Goal: Task Accomplishment & Management: Use online tool/utility

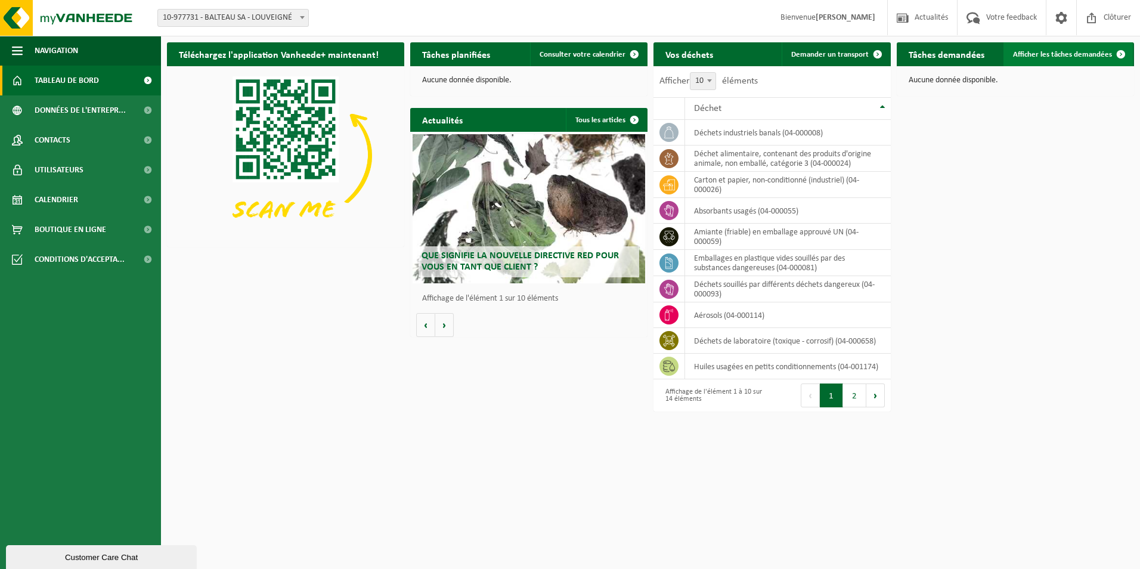
click at [1091, 57] on span "Afficher les tâches demandées" at bounding box center [1062, 55] width 99 height 8
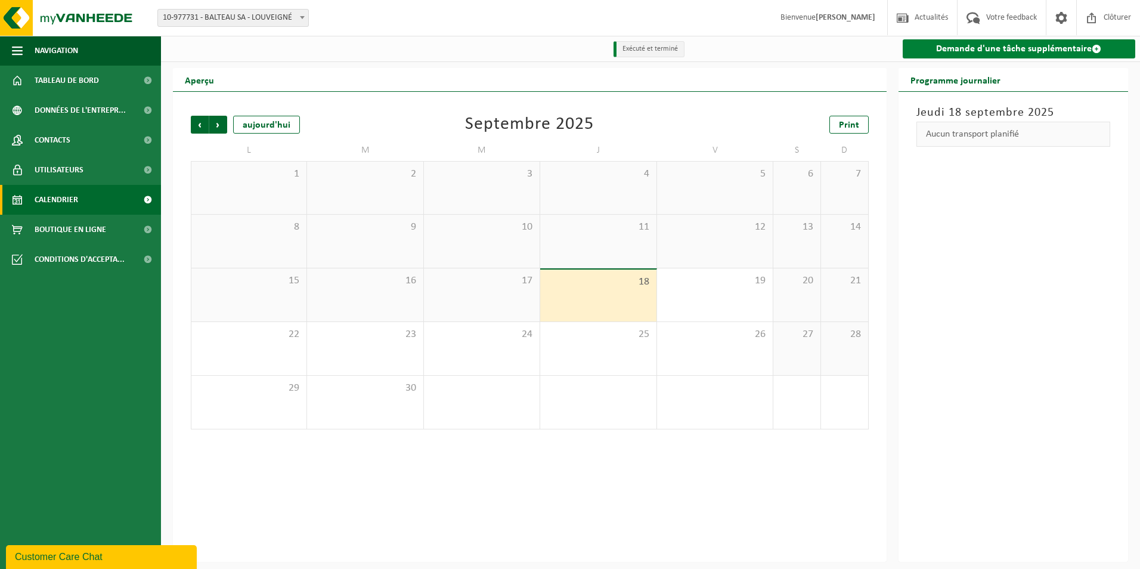
click at [1010, 55] on link "Demande d'une tâche supplémentaire" at bounding box center [1019, 48] width 233 height 19
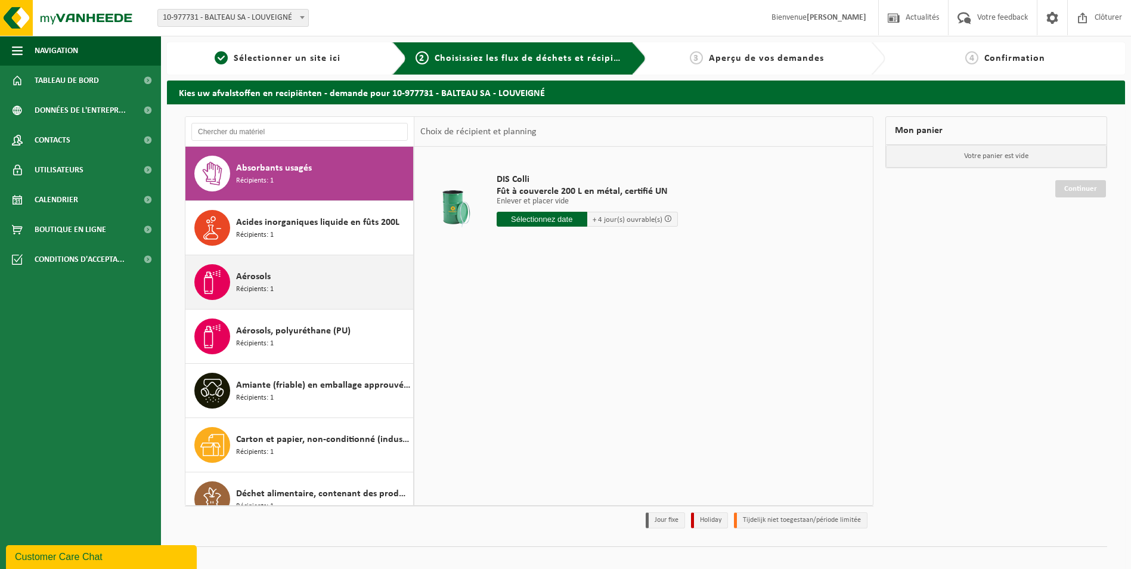
click at [294, 289] on div "Aérosols Récipients: 1" at bounding box center [323, 282] width 174 height 36
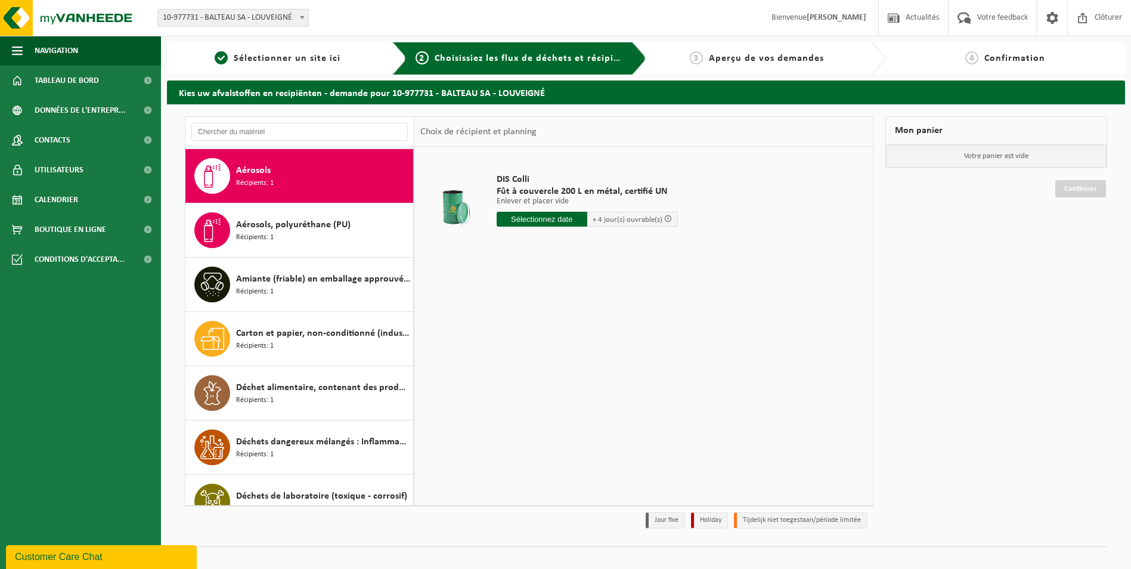
scroll to position [109, 0]
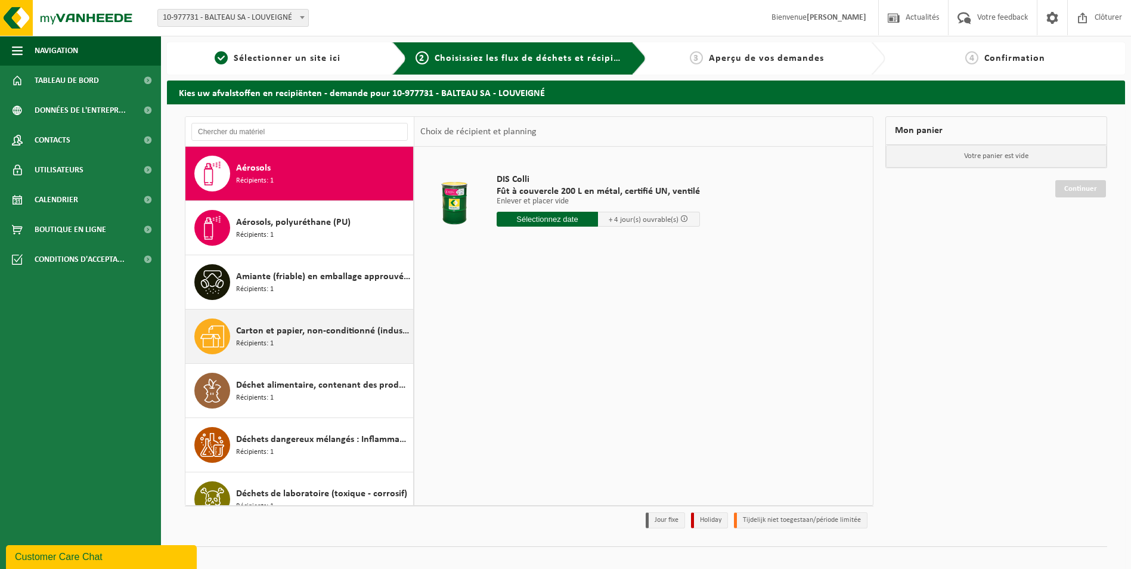
click at [301, 332] on span "Carton et papier, non-conditionné (industriel)" at bounding box center [323, 331] width 174 height 14
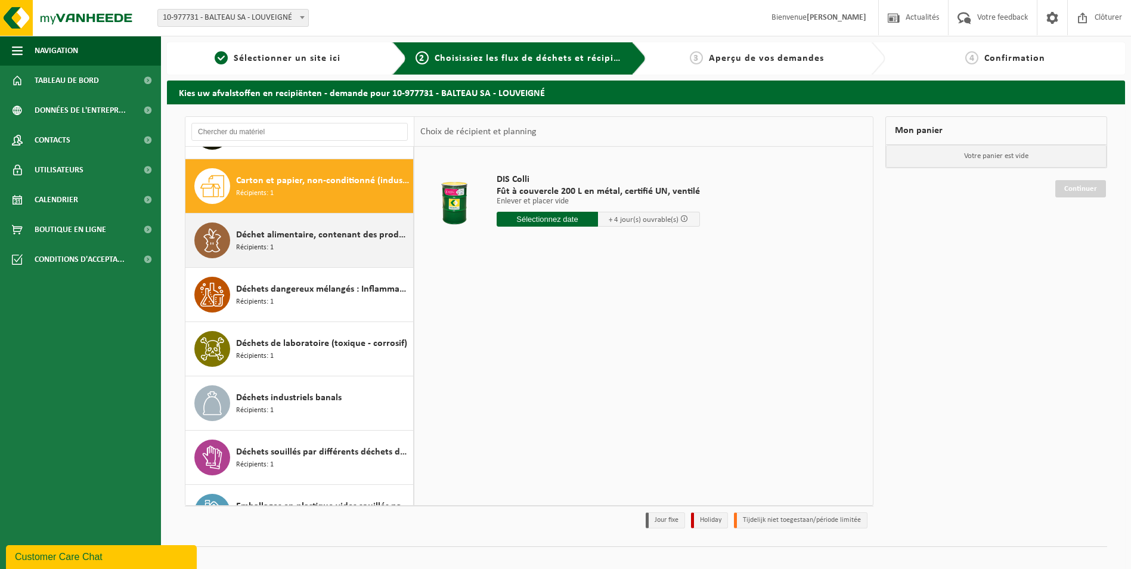
scroll to position [271, 0]
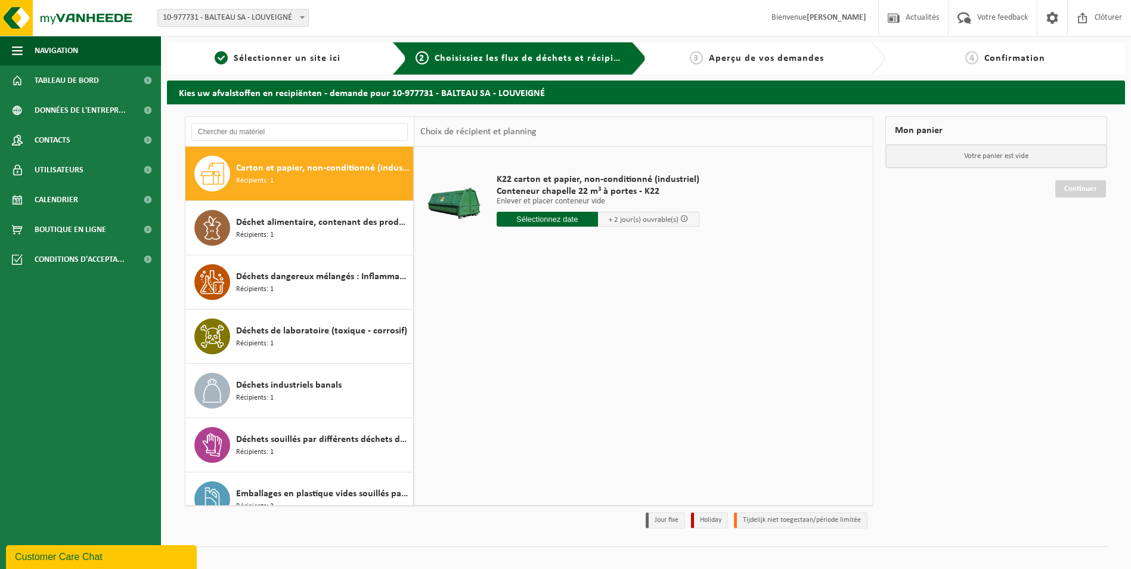
click at [562, 219] on input "text" at bounding box center [547, 219] width 101 height 15
click at [508, 346] on div "22" at bounding box center [507, 344] width 21 height 19
type input "à partir de 2025-09-22"
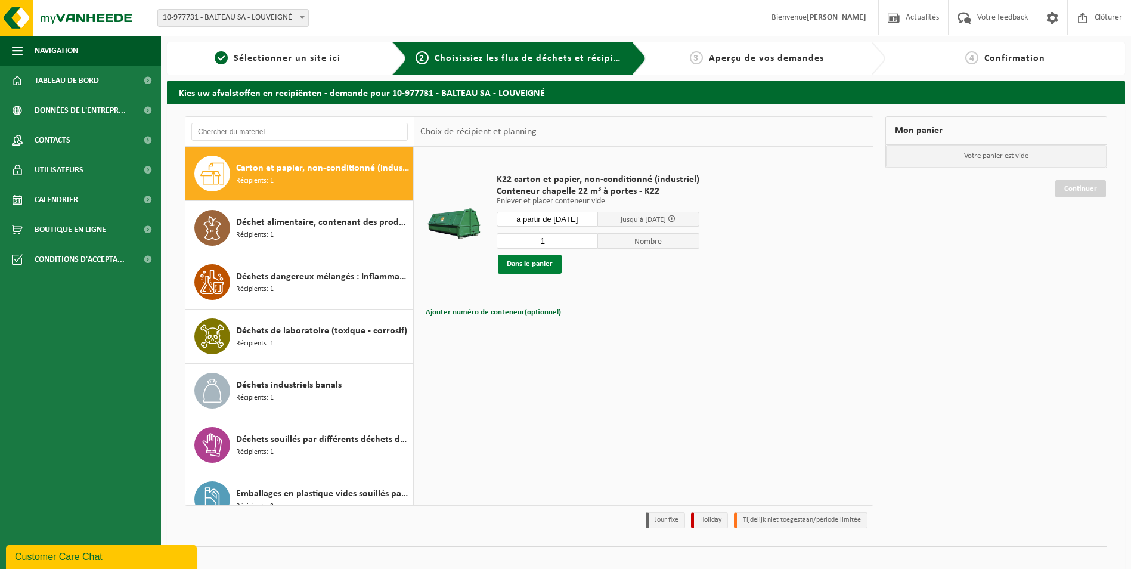
click at [536, 266] on button "Dans le panier" at bounding box center [530, 264] width 64 height 19
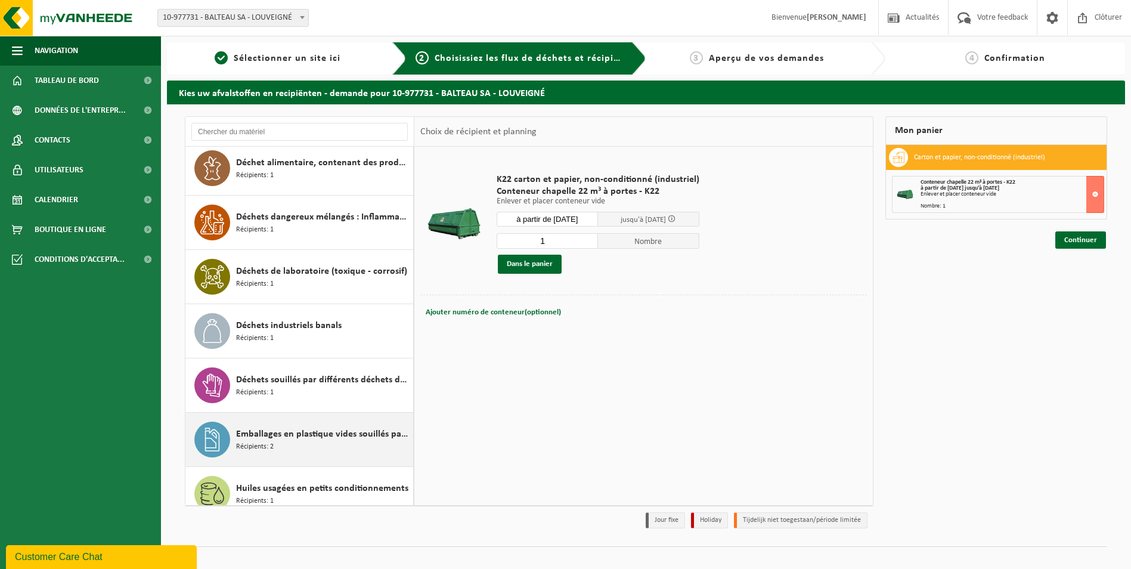
scroll to position [346, 0]
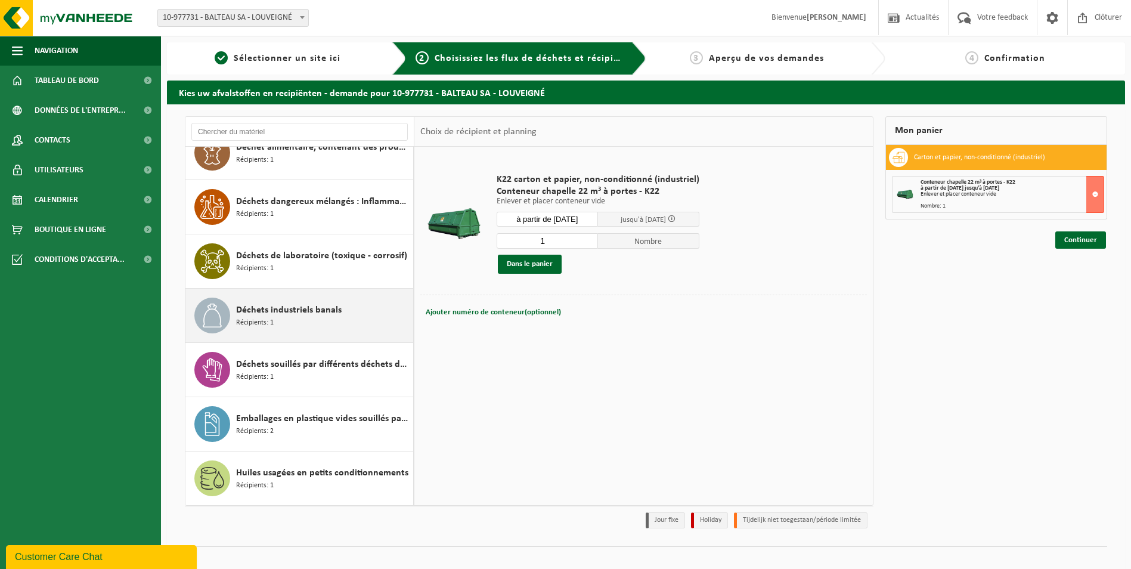
click at [299, 316] on span "Déchets industriels banals" at bounding box center [289, 310] width 106 height 14
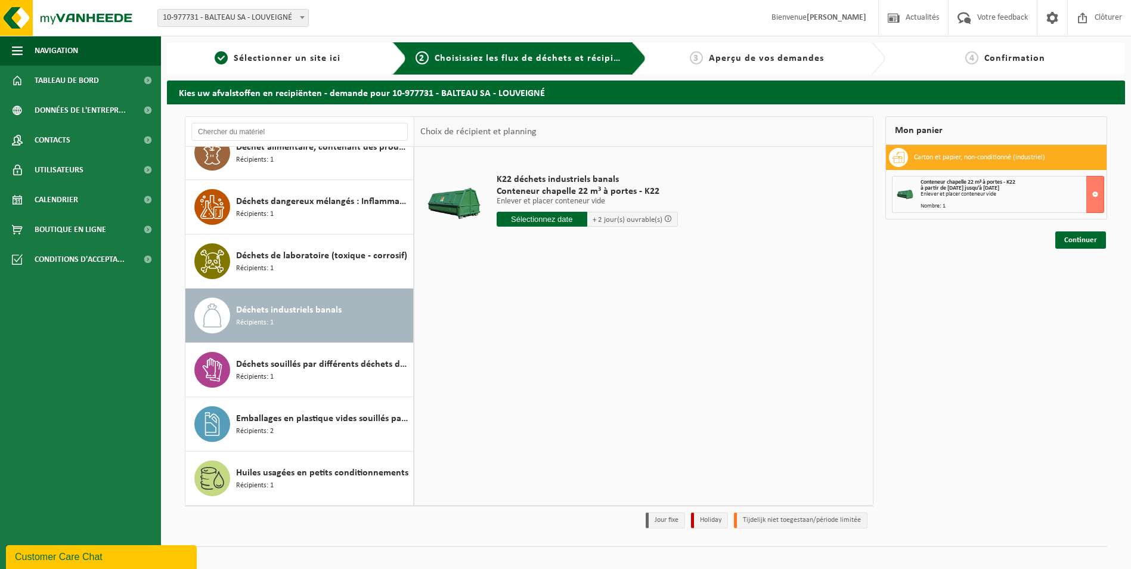
click at [547, 215] on input "text" at bounding box center [542, 219] width 91 height 15
click at [508, 349] on div "22" at bounding box center [507, 344] width 21 height 19
type input "à partir de 2025-09-22"
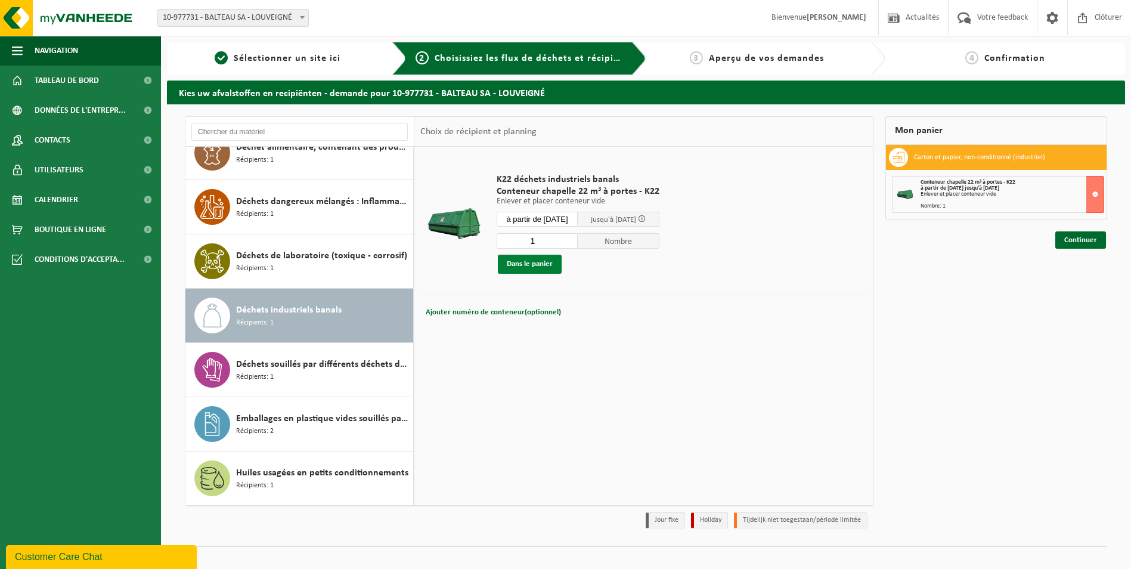
click at [537, 262] on button "Dans le panier" at bounding box center [530, 264] width 64 height 19
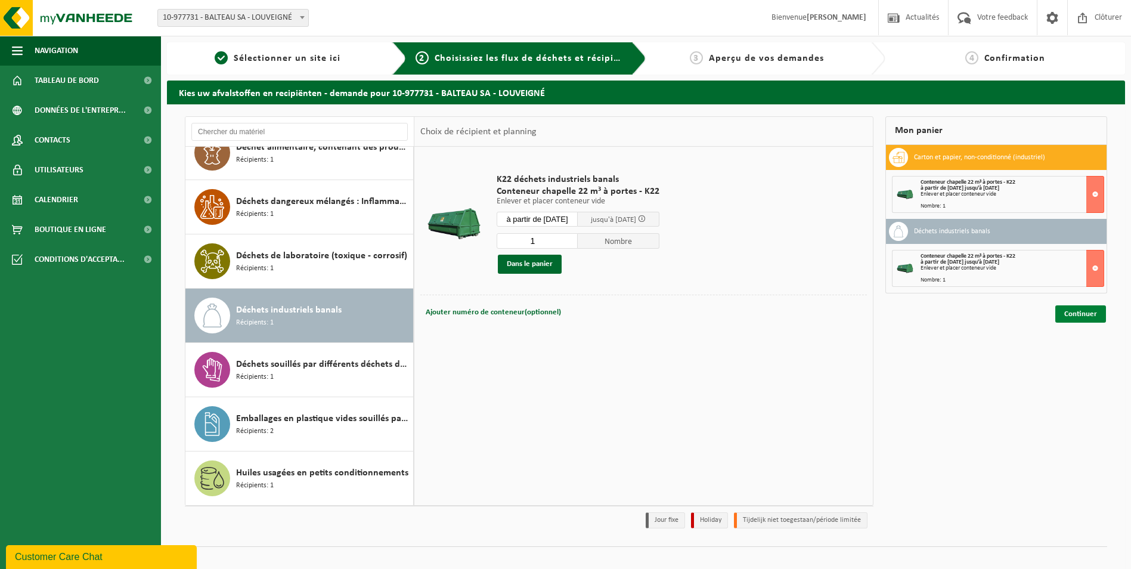
click at [1087, 313] on link "Continuer" at bounding box center [1081, 313] width 51 height 17
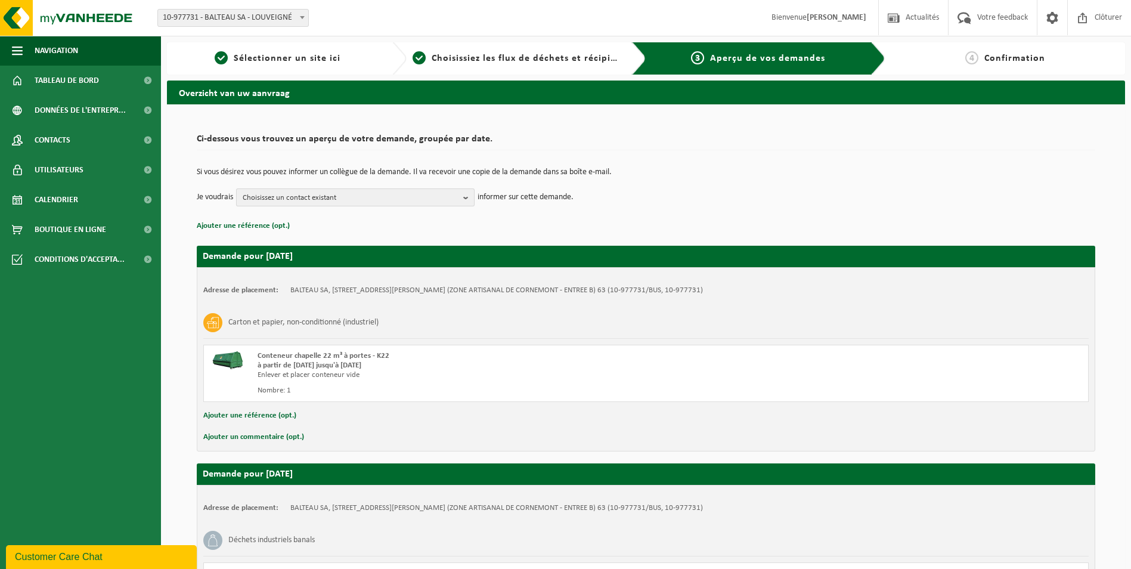
click at [465, 199] on b "button" at bounding box center [468, 197] width 11 height 17
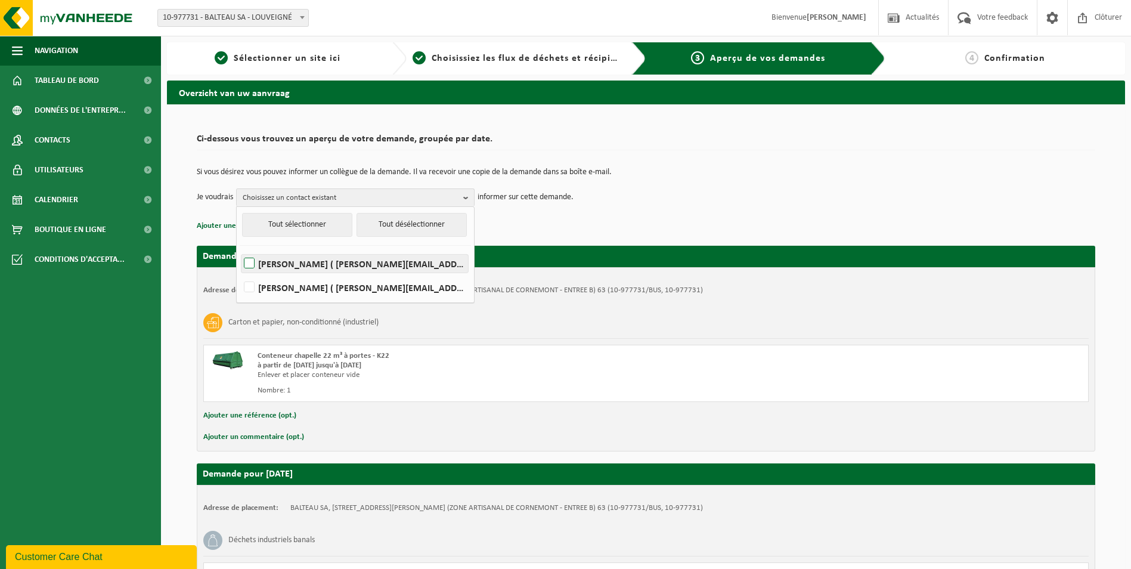
drag, startPoint x: 252, startPoint y: 259, endPoint x: 250, endPoint y: 267, distance: 8.0
click at [252, 260] on label "LUDOVIC COLLIENNE ( ludovic.collienne@balteau.eu )" at bounding box center [355, 264] width 227 height 18
click at [240, 249] on input "LUDOVIC COLLIENNE ( ludovic.collienne@balteau.eu )" at bounding box center [239, 248] width 1 height 1
checkbox input "true"
click at [247, 288] on label "Alain Mahaux ( alain.mahaux@balteau.eu )" at bounding box center [355, 288] width 227 height 18
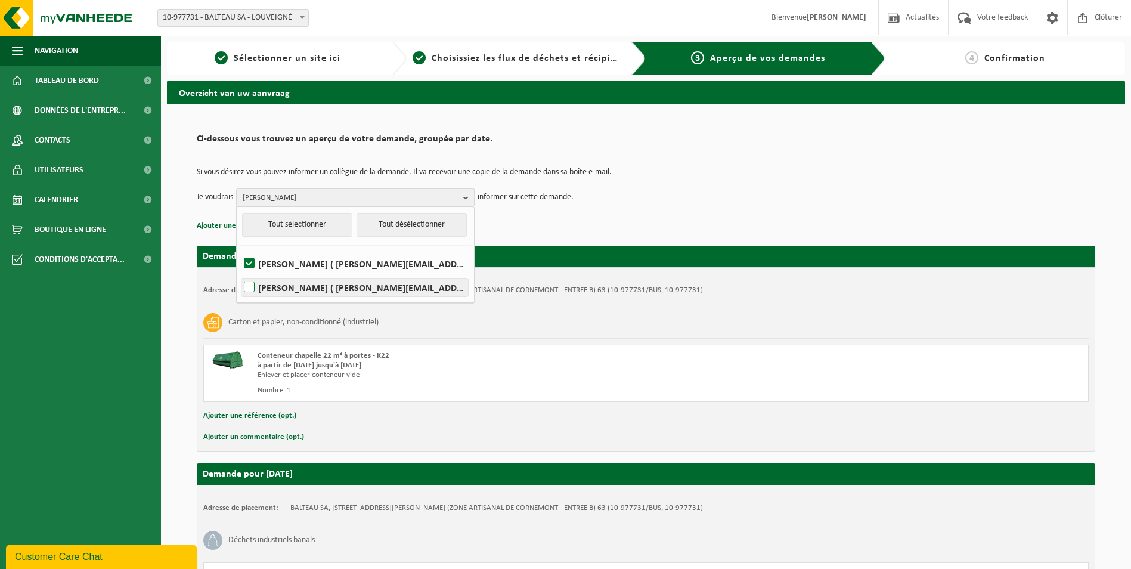
click at [240, 273] on input "Alain Mahaux ( alain.mahaux@balteau.eu )" at bounding box center [239, 272] width 1 height 1
checkbox input "true"
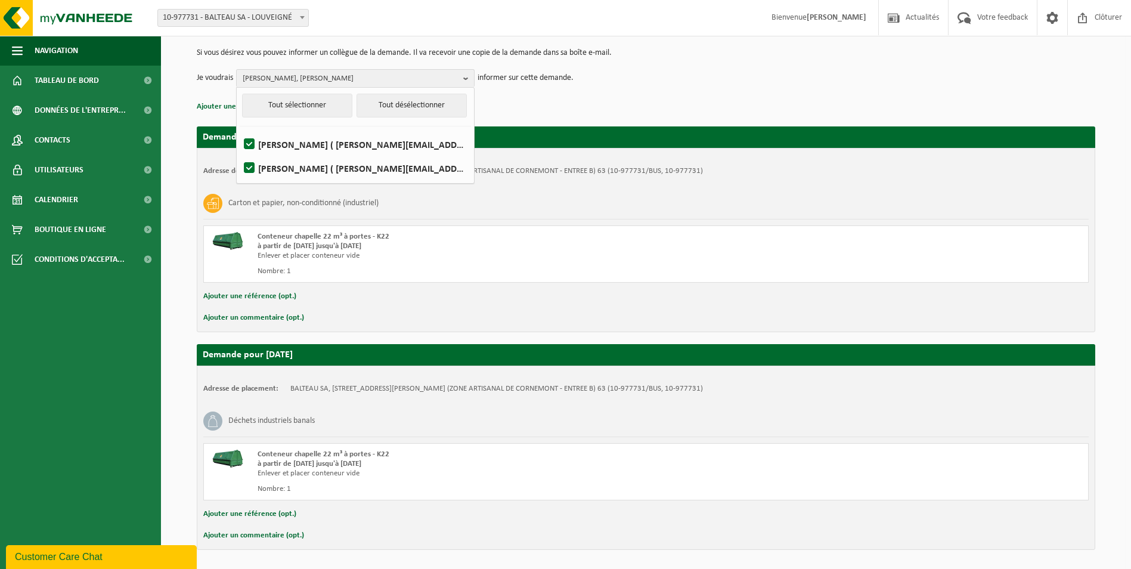
scroll to position [160, 0]
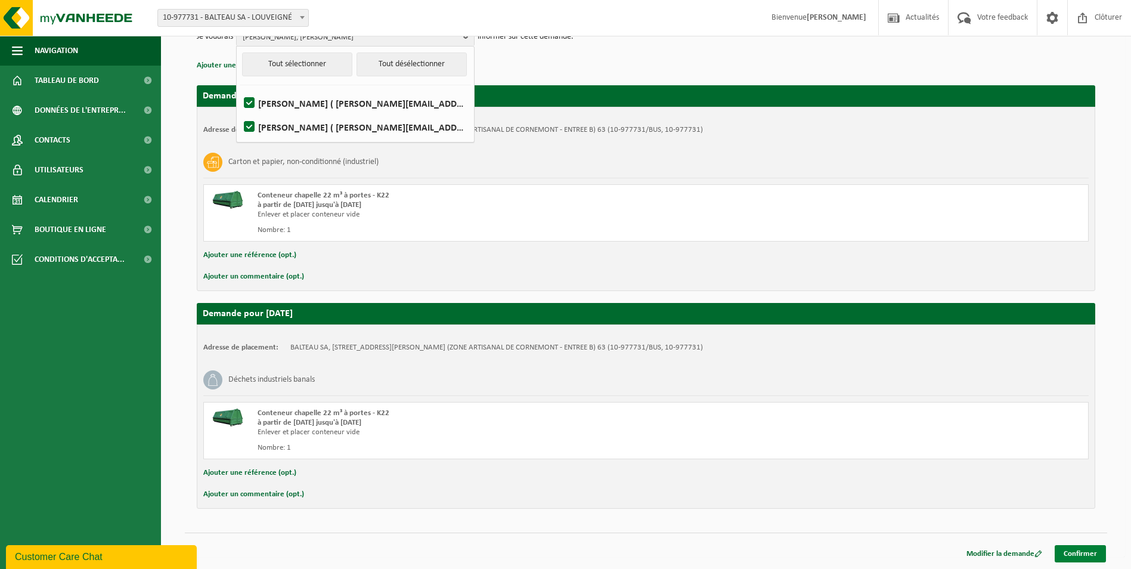
click at [1082, 552] on link "Confirmer" at bounding box center [1080, 553] width 51 height 17
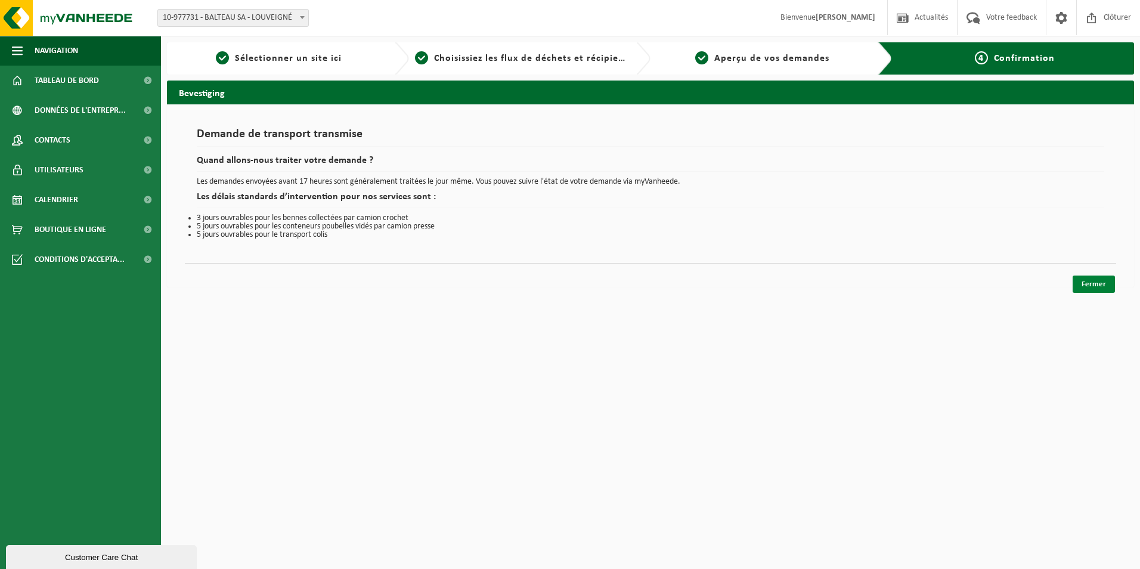
click at [1102, 283] on link "Fermer" at bounding box center [1094, 284] width 42 height 17
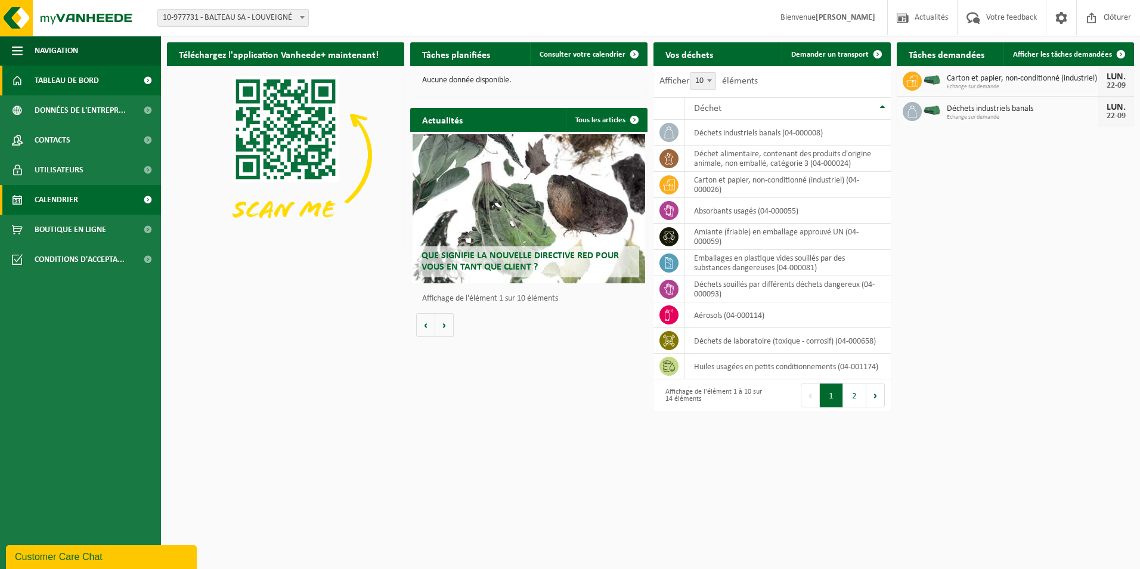
click at [77, 200] on span "Calendrier" at bounding box center [57, 200] width 44 height 30
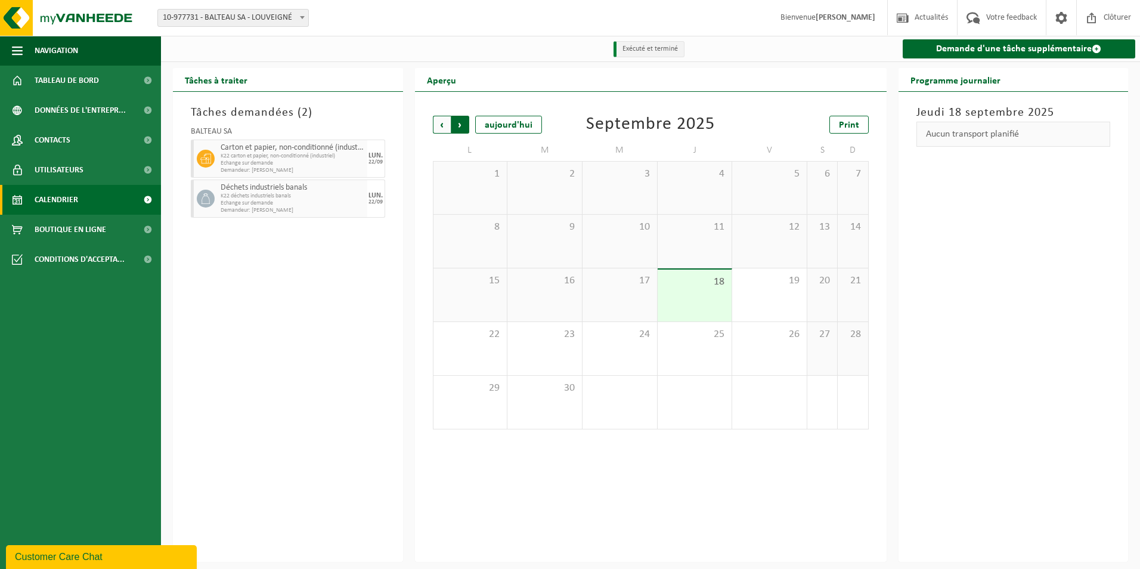
click at [443, 125] on span "Précédent" at bounding box center [442, 125] width 18 height 18
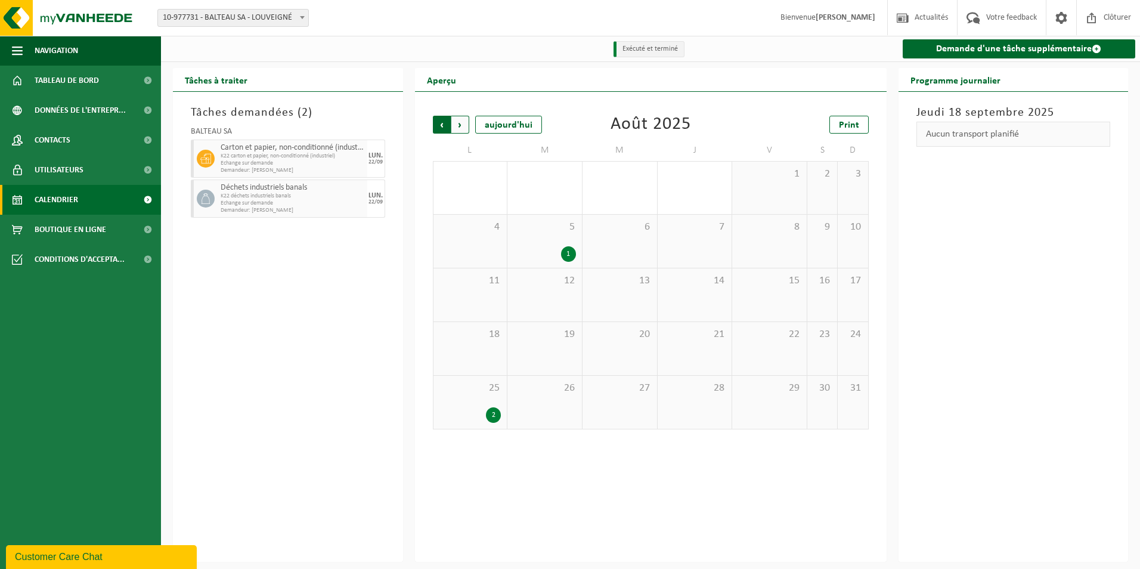
click at [460, 126] on span "Suivant" at bounding box center [460, 125] width 18 height 18
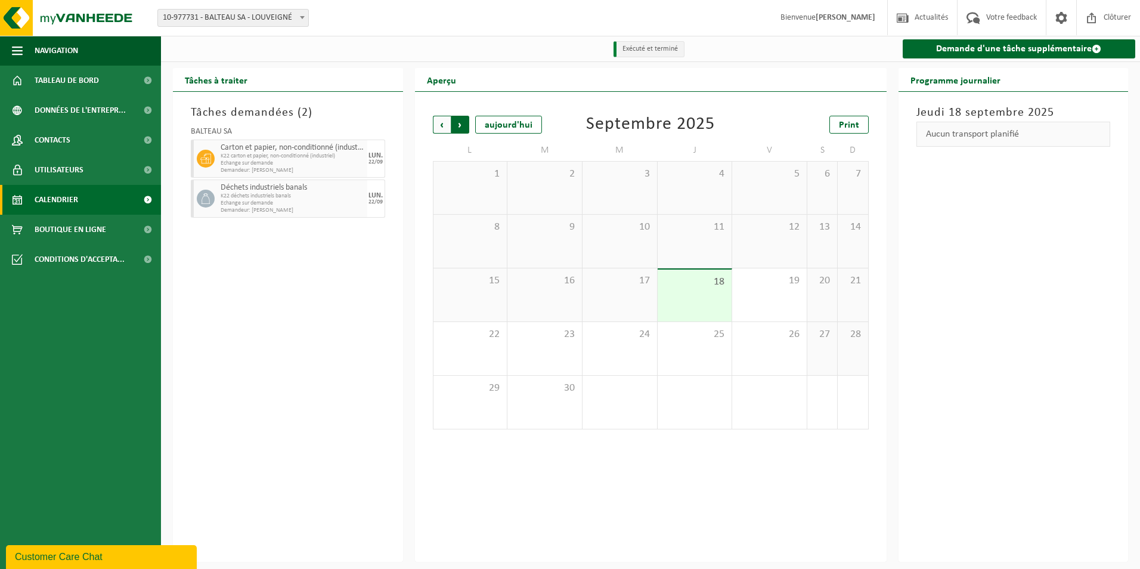
click at [443, 125] on span "Précédent" at bounding box center [442, 125] width 18 height 18
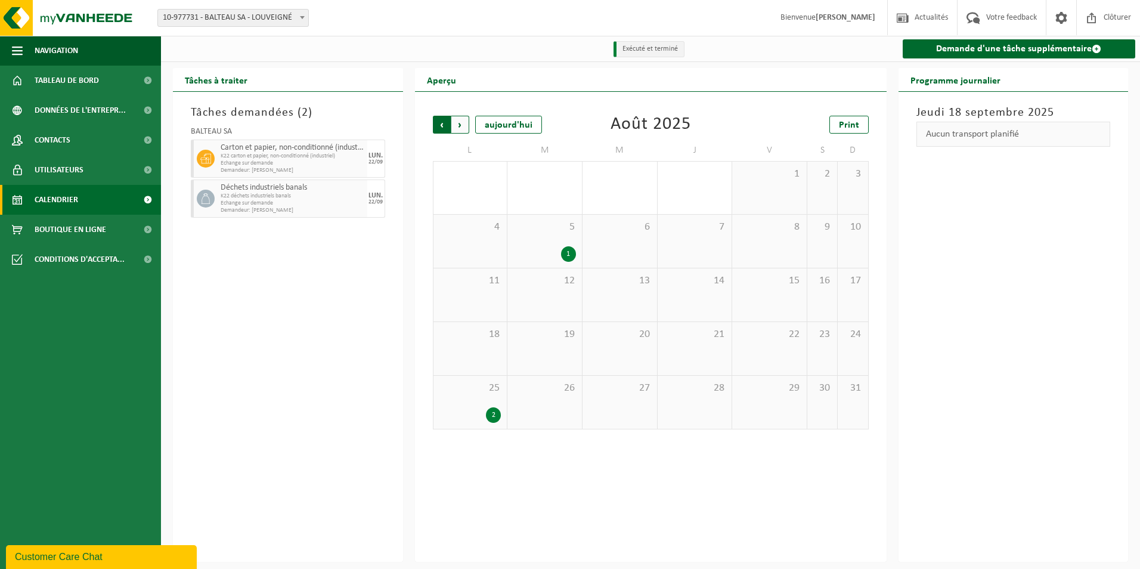
click at [463, 125] on span "Suivant" at bounding box center [460, 125] width 18 height 18
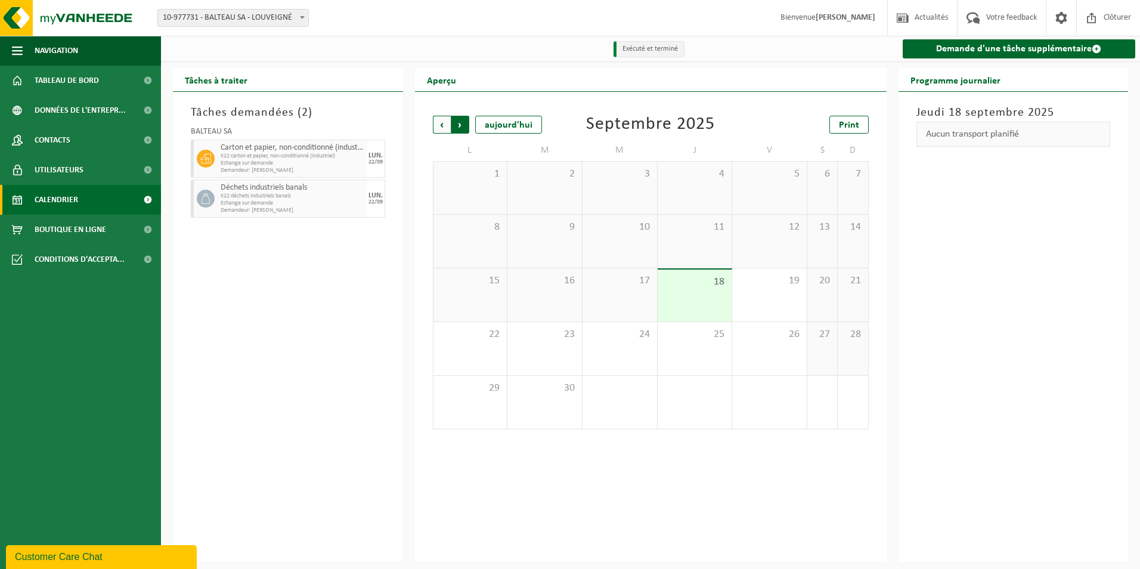
click at [443, 123] on span "Précédent" at bounding box center [442, 125] width 18 height 18
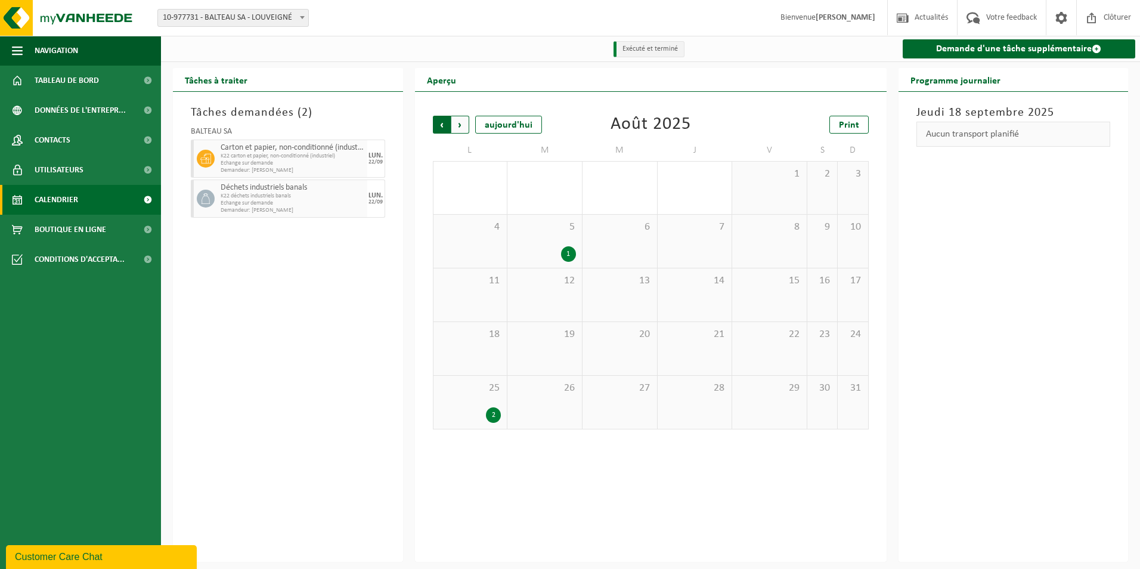
click at [457, 126] on span "Suivant" at bounding box center [460, 125] width 18 height 18
click at [439, 129] on span "Précédent" at bounding box center [442, 125] width 18 height 18
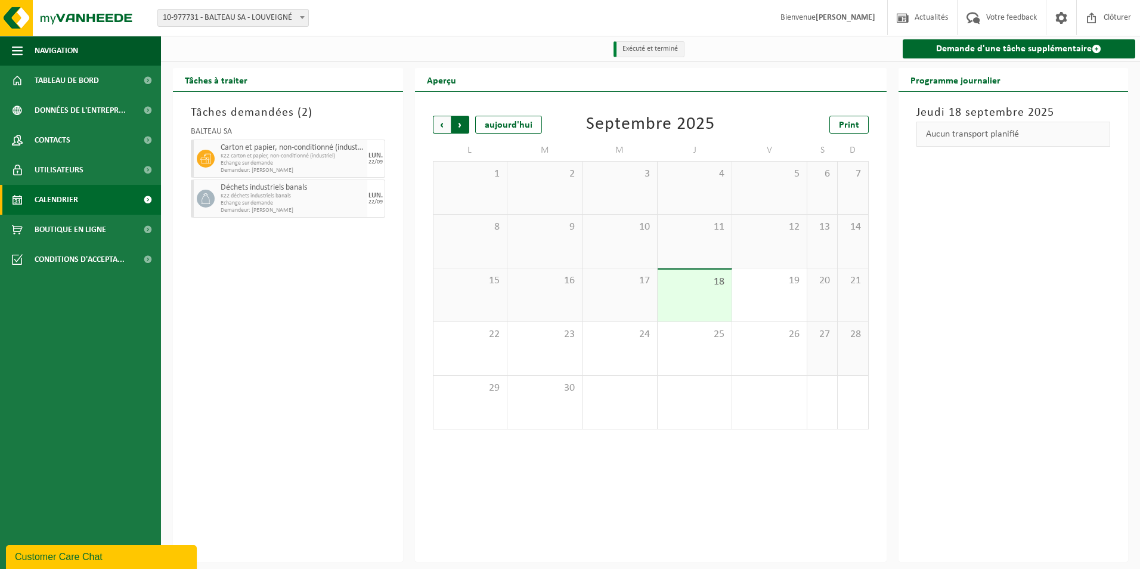
click at [440, 128] on span "Précédent" at bounding box center [442, 125] width 18 height 18
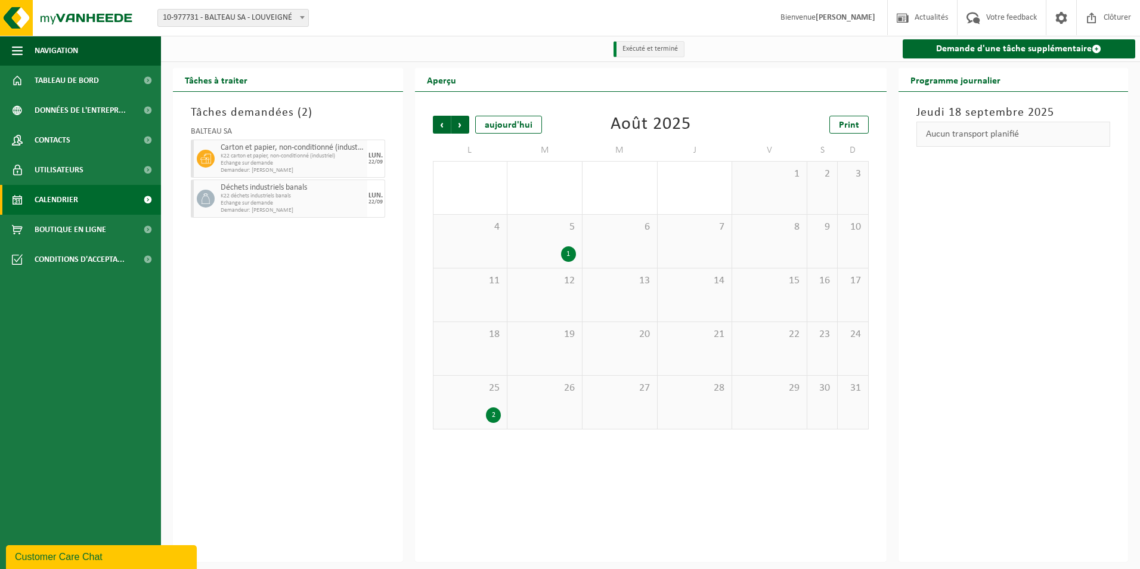
click at [440, 128] on span "Précédent" at bounding box center [442, 125] width 18 height 18
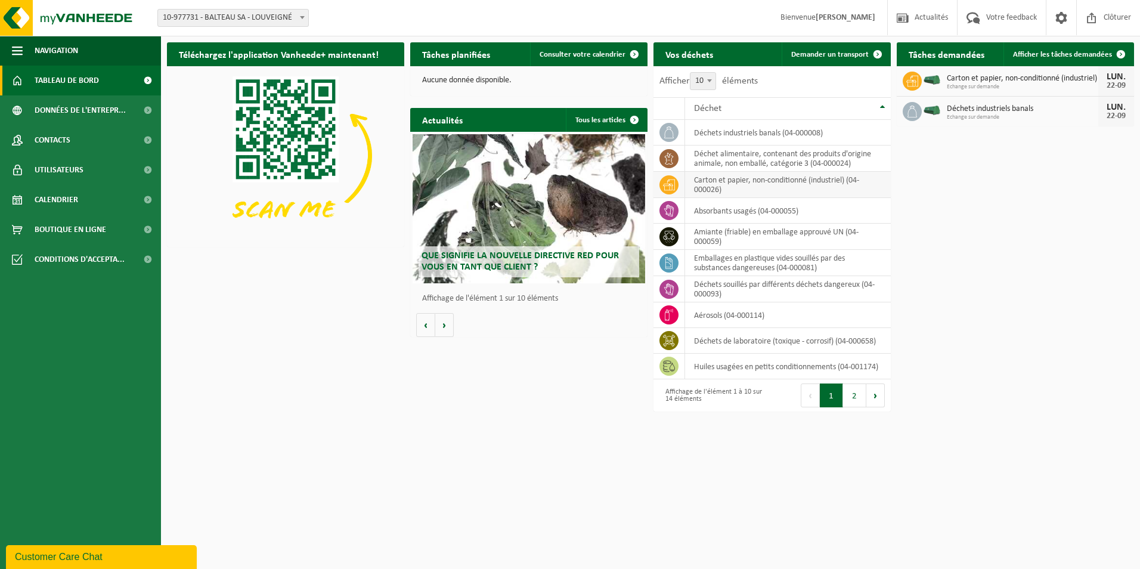
click at [792, 187] on td "carton et papier, non-conditionné (industriel) (04-000026)" at bounding box center [788, 185] width 206 height 26
click at [855, 185] on td "carton et papier, non-conditionné (industriel) (04-000026)" at bounding box center [788, 185] width 206 height 26
drag, startPoint x: 855, startPoint y: 185, endPoint x: 780, endPoint y: 188, distance: 75.2
click at [780, 188] on td "carton et papier, non-conditionné (industriel) (04-000026)" at bounding box center [788, 185] width 206 height 26
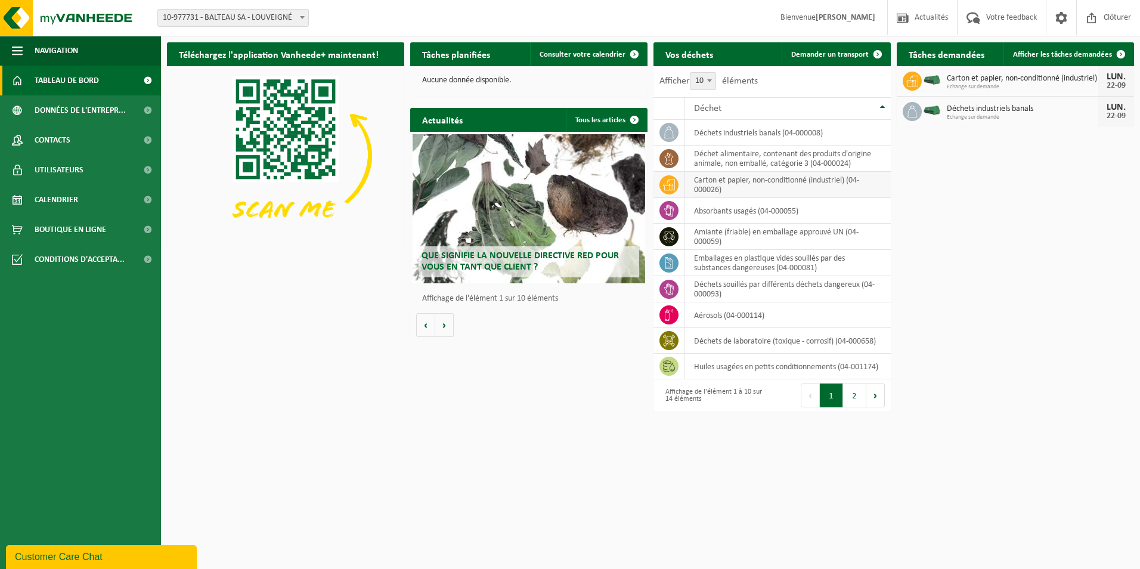
click at [780, 188] on td "carton et papier, non-conditionné (industriel) (04-000026)" at bounding box center [788, 185] width 206 height 26
click at [961, 81] on span "Carton et papier, non-conditionné (industriel)" at bounding box center [1022, 79] width 151 height 10
click at [916, 83] on icon at bounding box center [912, 81] width 12 height 12
drag, startPoint x: 916, startPoint y: 83, endPoint x: 911, endPoint y: 88, distance: 7.6
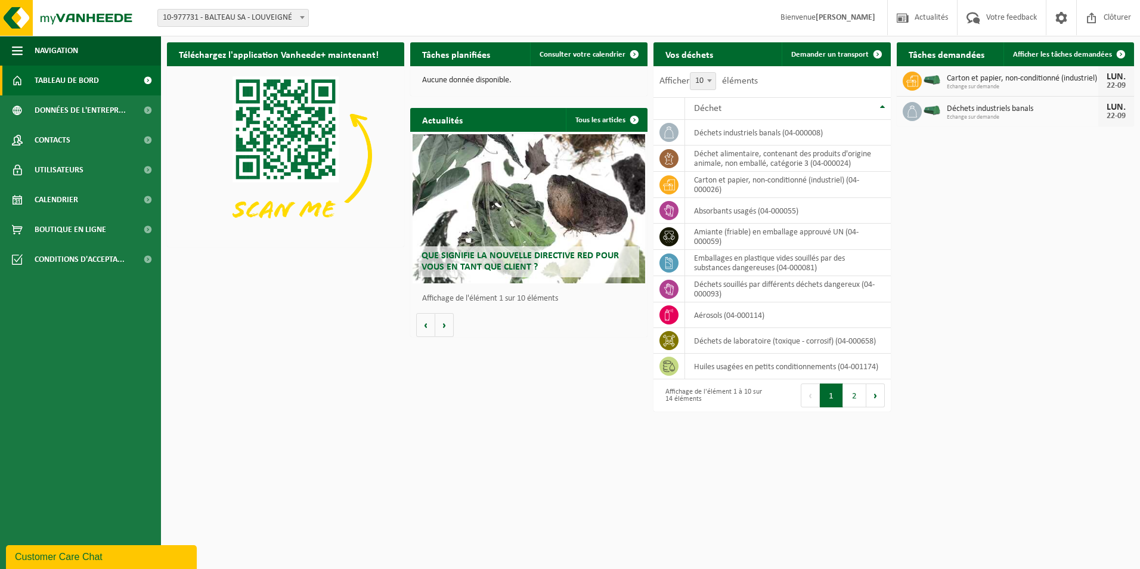
click at [911, 88] on span at bounding box center [912, 81] width 19 height 19
click at [1124, 56] on span at bounding box center [1121, 54] width 24 height 24
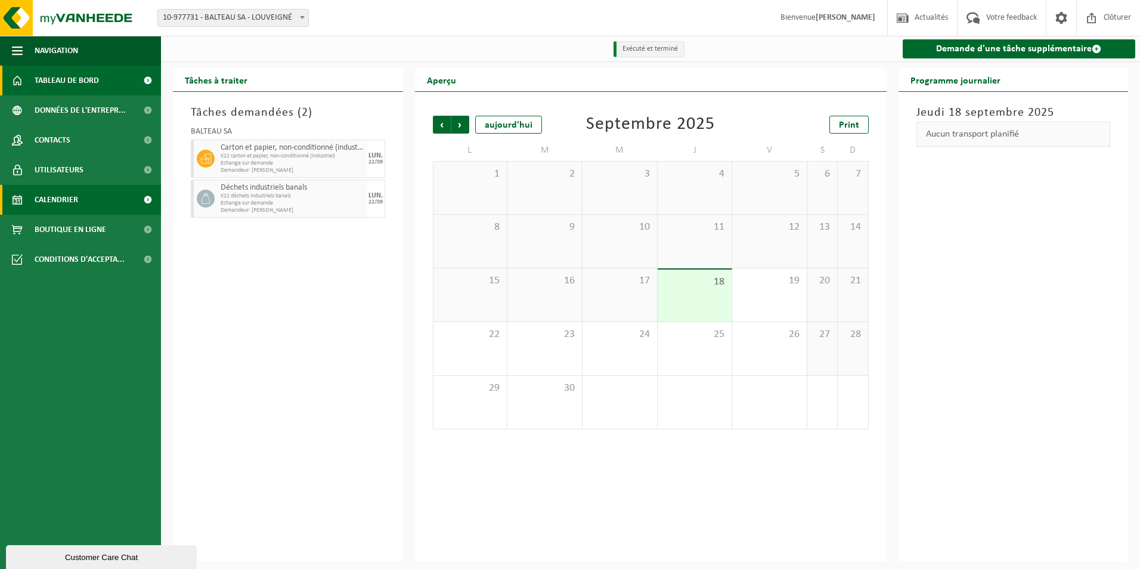
click at [78, 81] on span "Tableau de bord" at bounding box center [67, 81] width 64 height 30
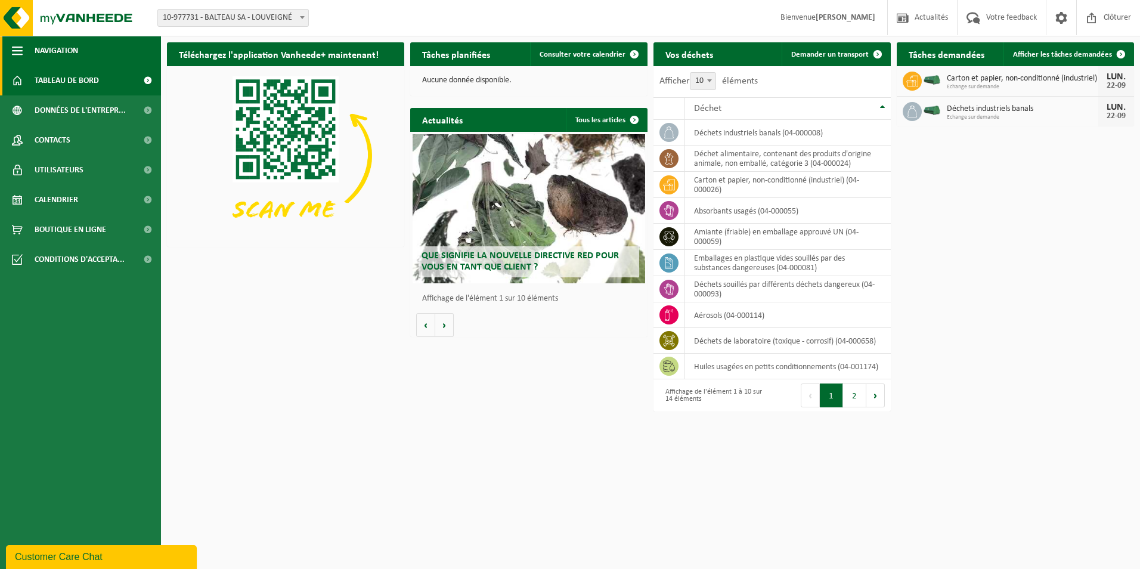
click at [18, 48] on span "button" at bounding box center [17, 51] width 11 height 30
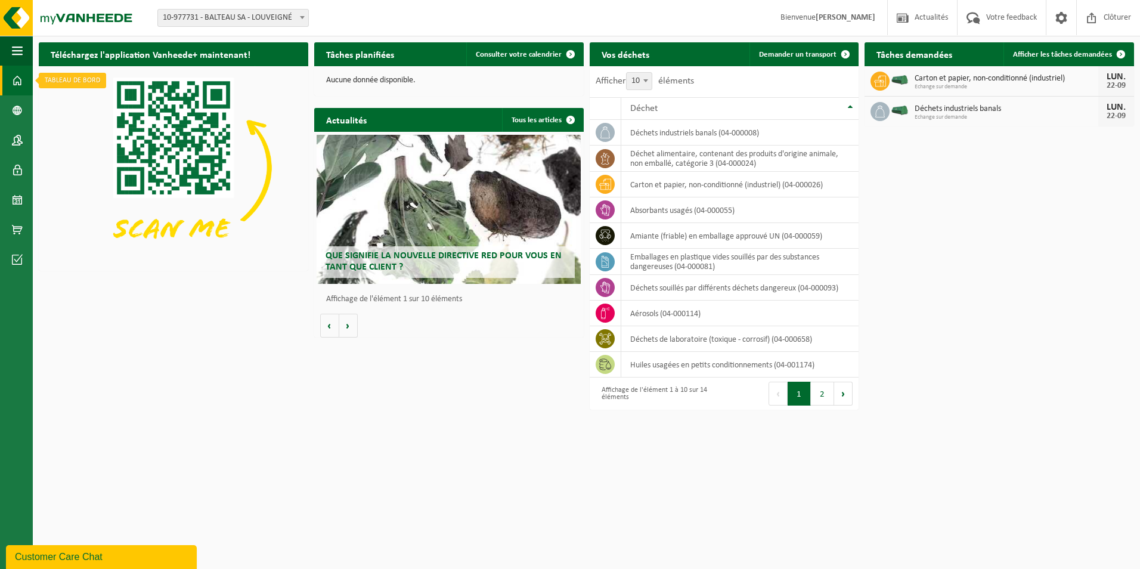
click at [17, 79] on span at bounding box center [17, 81] width 11 height 30
click at [21, 108] on span at bounding box center [17, 110] width 11 height 30
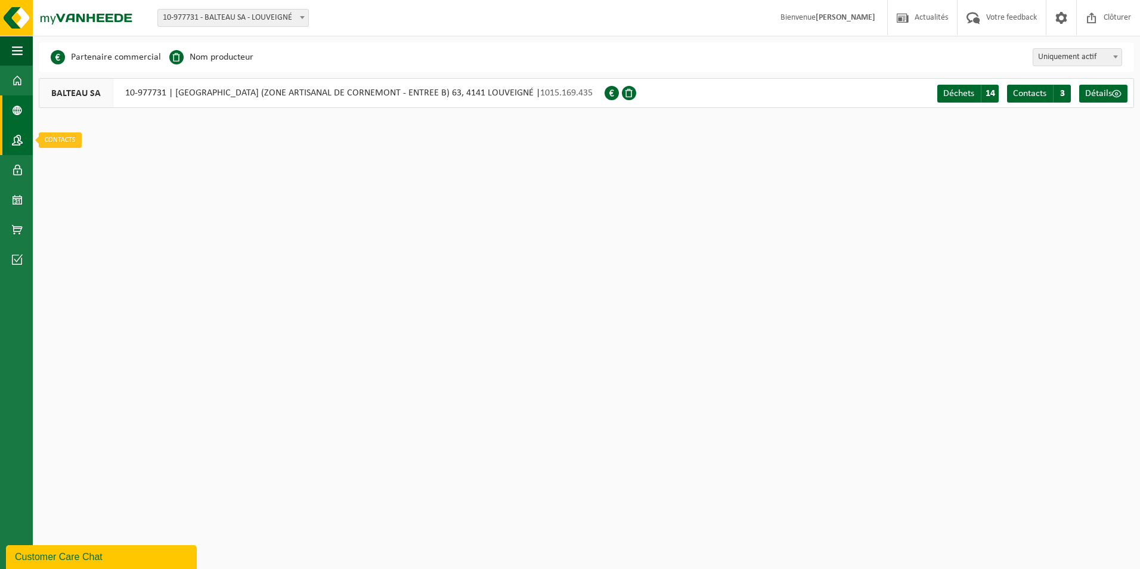
click at [13, 137] on span at bounding box center [17, 140] width 11 height 30
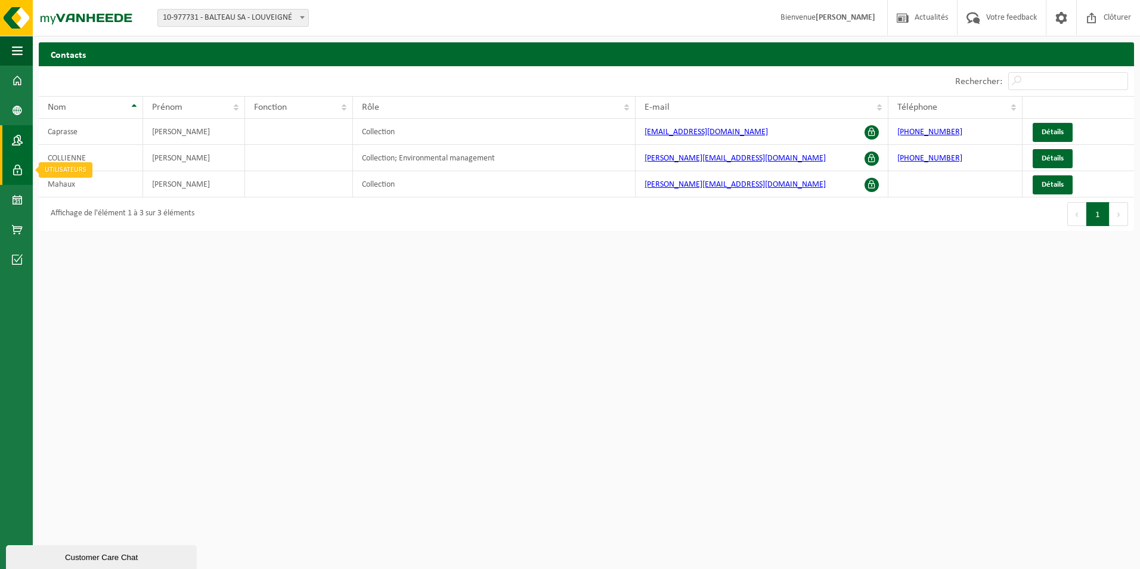
click at [14, 162] on span at bounding box center [17, 170] width 11 height 30
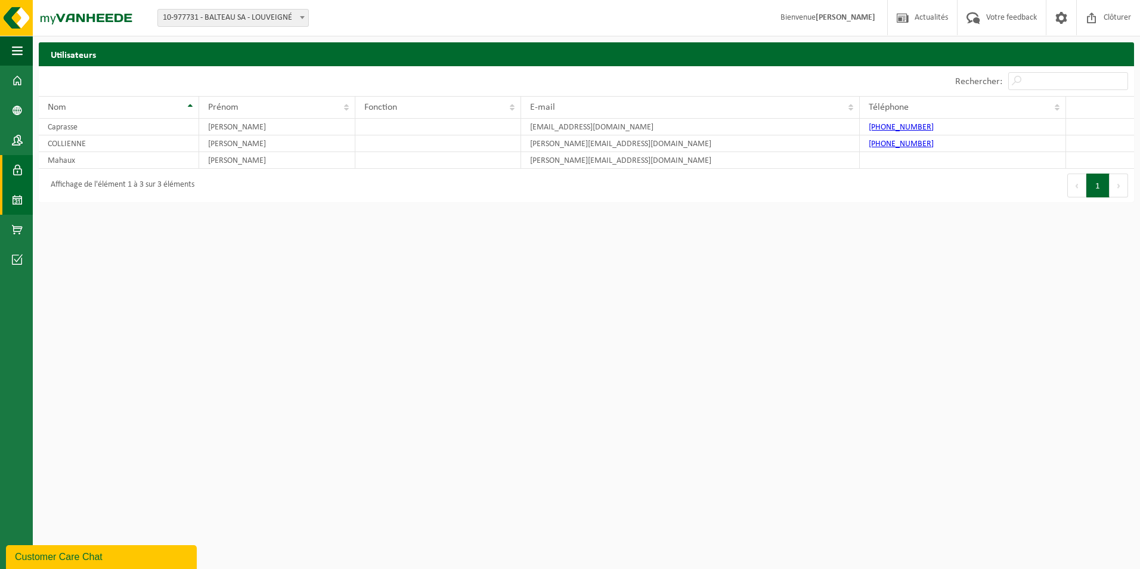
click at [15, 197] on span at bounding box center [17, 200] width 11 height 30
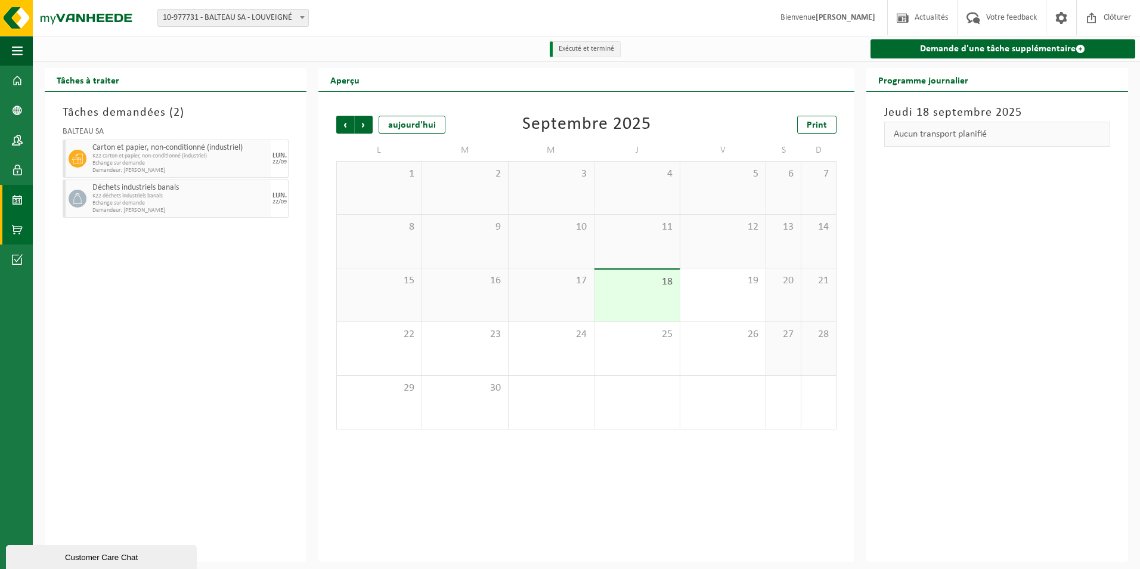
click at [13, 229] on span at bounding box center [17, 230] width 11 height 30
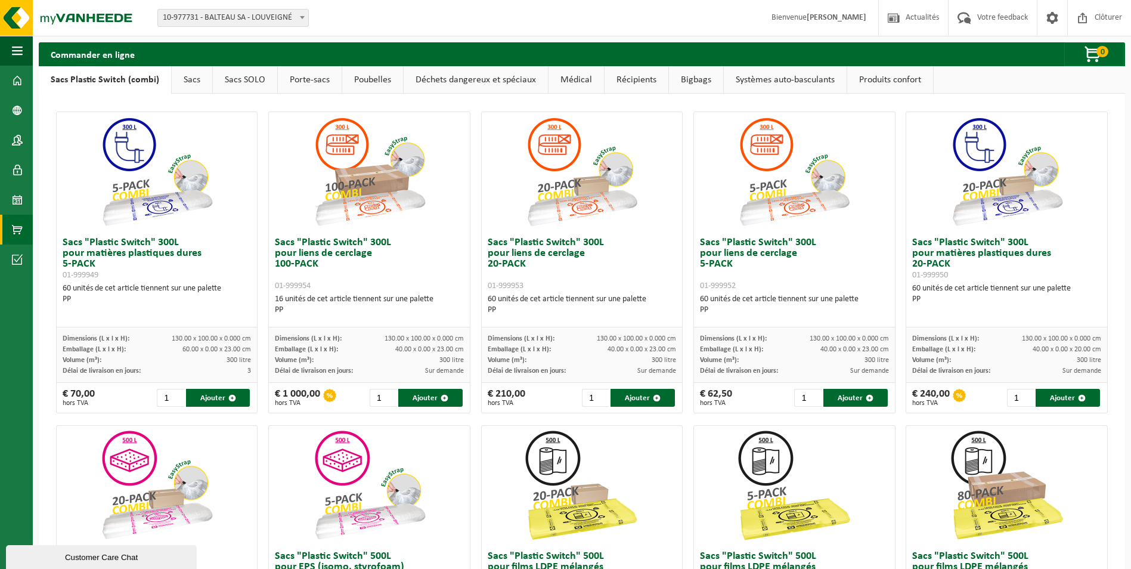
click at [784, 81] on link "Systèmes auto-basculants" at bounding box center [785, 79] width 123 height 27
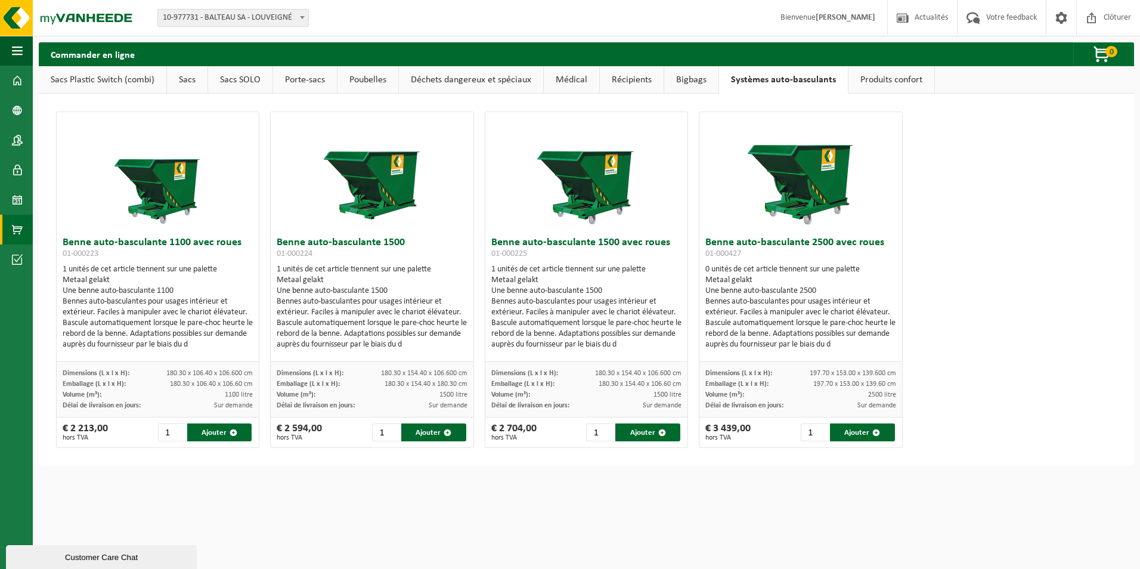
click at [874, 79] on link "Produits confort" at bounding box center [892, 79] width 86 height 27
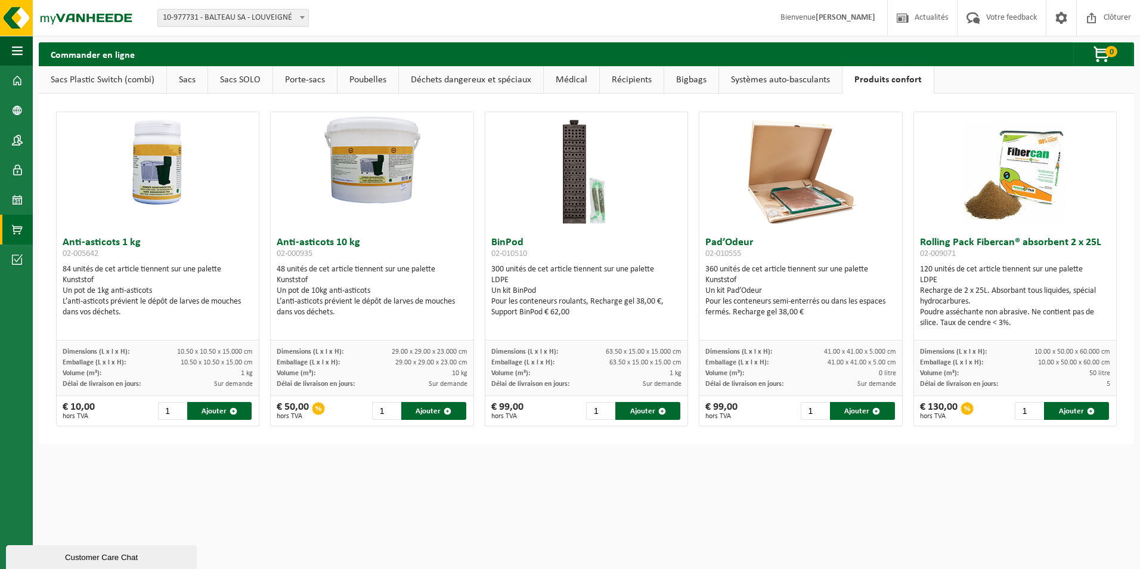
click at [636, 76] on link "Récipients" at bounding box center [632, 79] width 64 height 27
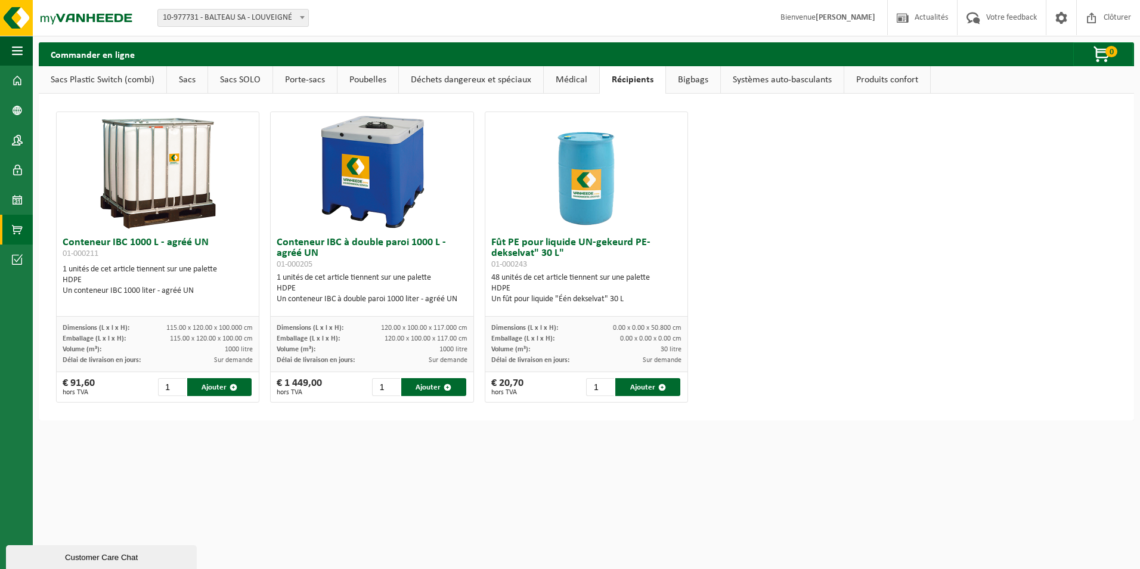
click at [690, 74] on link "Bigbags" at bounding box center [693, 79] width 54 height 27
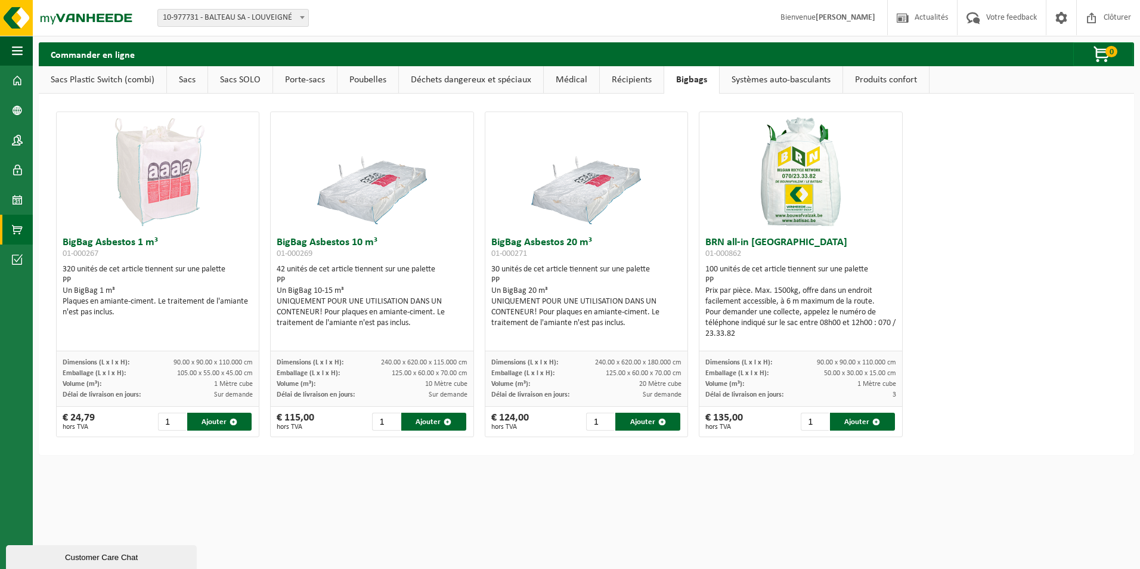
click at [558, 78] on link "Médical" at bounding box center [571, 79] width 55 height 27
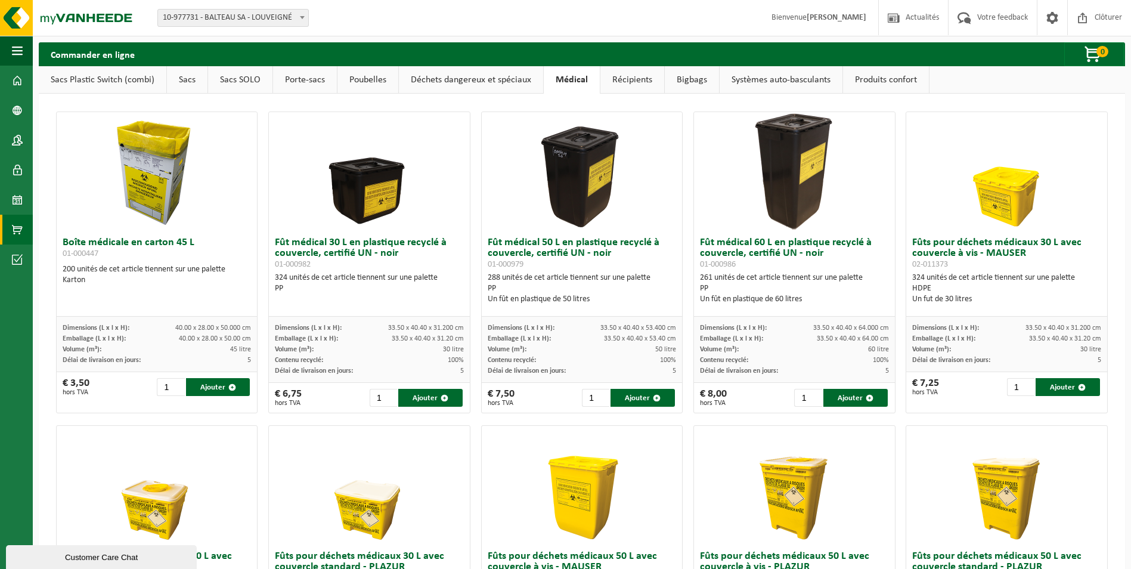
drag, startPoint x: 478, startPoint y: 81, endPoint x: 450, endPoint y: 80, distance: 28.1
click at [477, 82] on link "Déchets dangereux et spéciaux" at bounding box center [471, 79] width 144 height 27
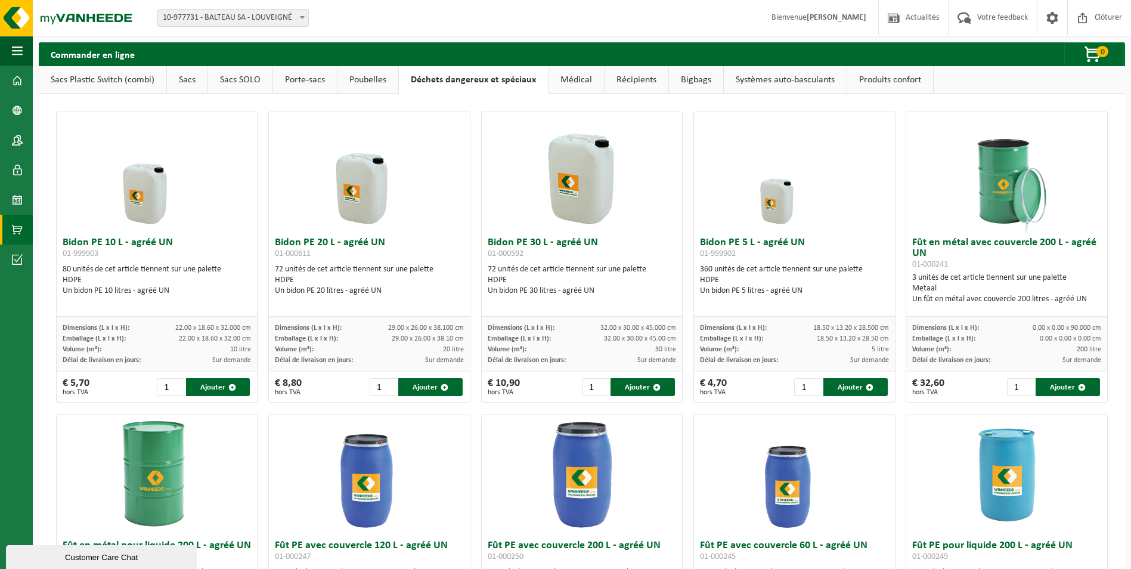
click at [305, 81] on link "Porte-sacs" at bounding box center [305, 79] width 64 height 27
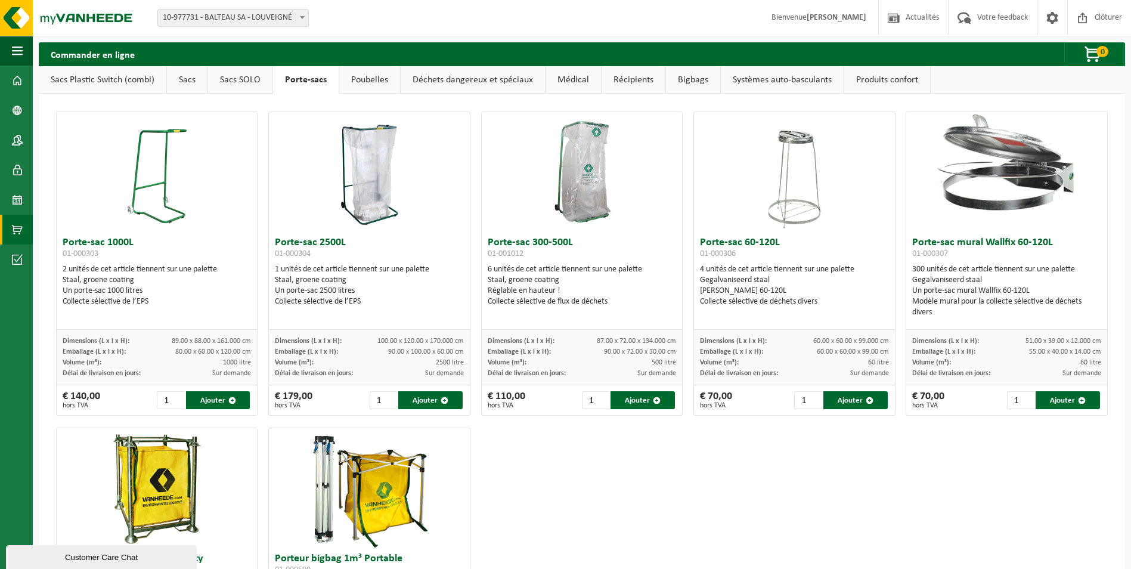
click at [185, 76] on link "Sacs" at bounding box center [187, 79] width 41 height 27
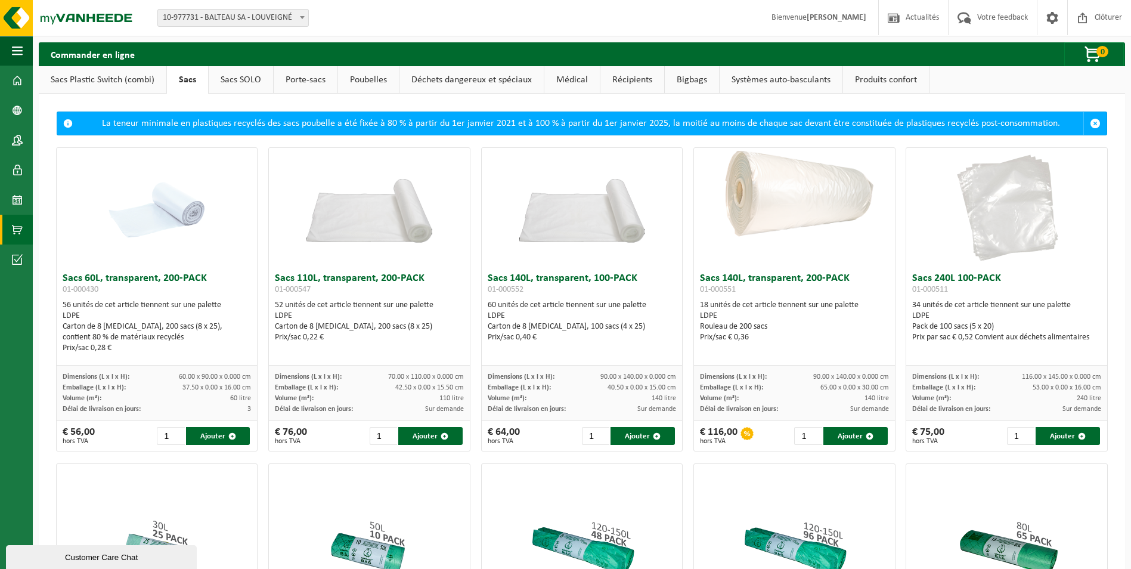
click at [98, 83] on link "Sacs Plastic Switch (combi)" at bounding box center [103, 79] width 128 height 27
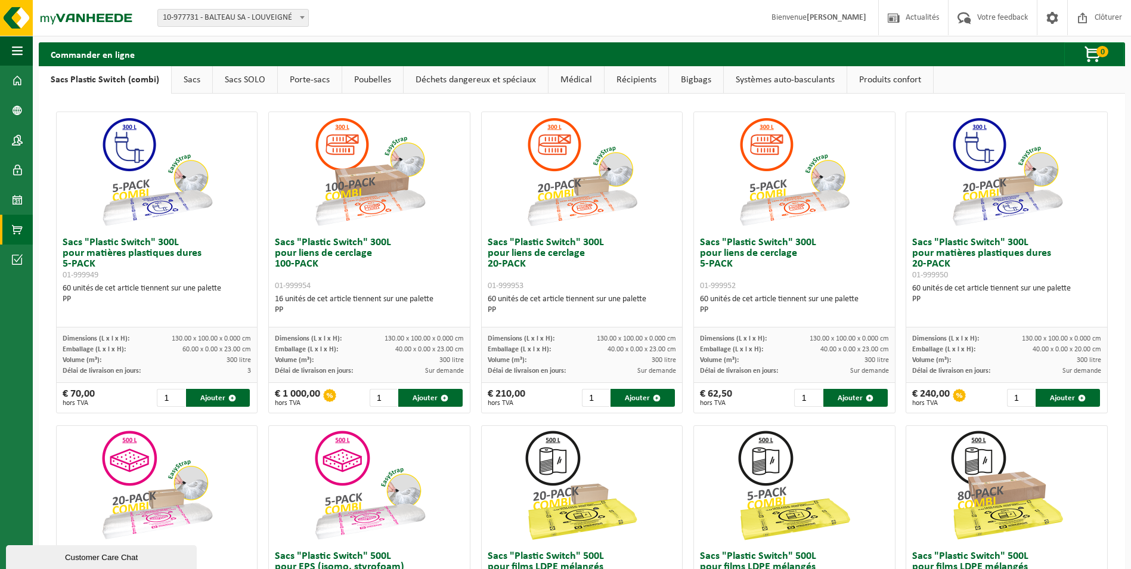
click at [247, 82] on link "Sacs SOLO" at bounding box center [245, 79] width 64 height 27
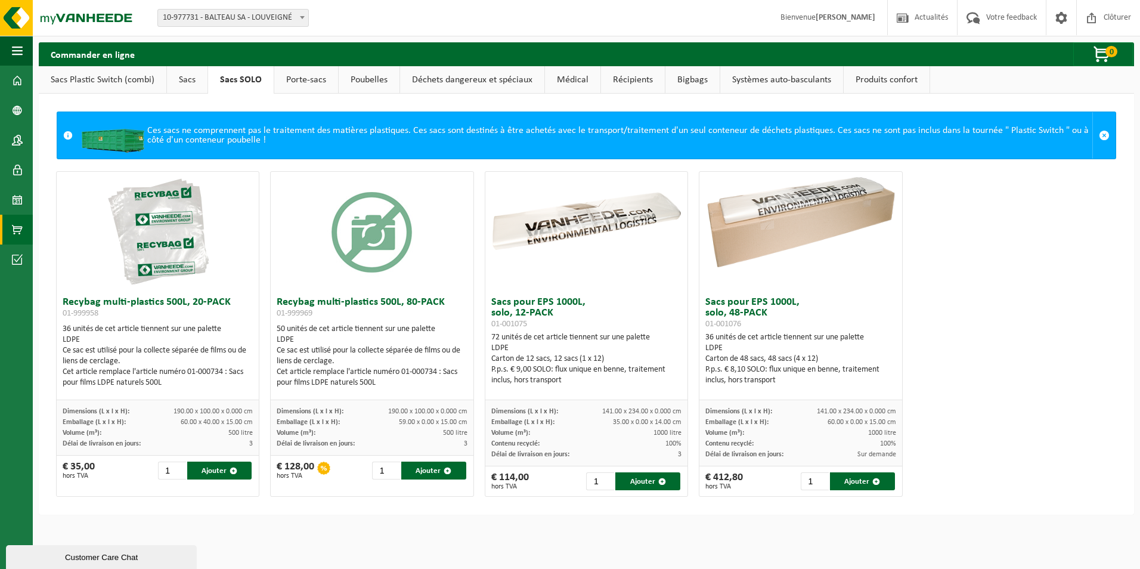
click at [304, 82] on link "Porte-sacs" at bounding box center [306, 79] width 64 height 27
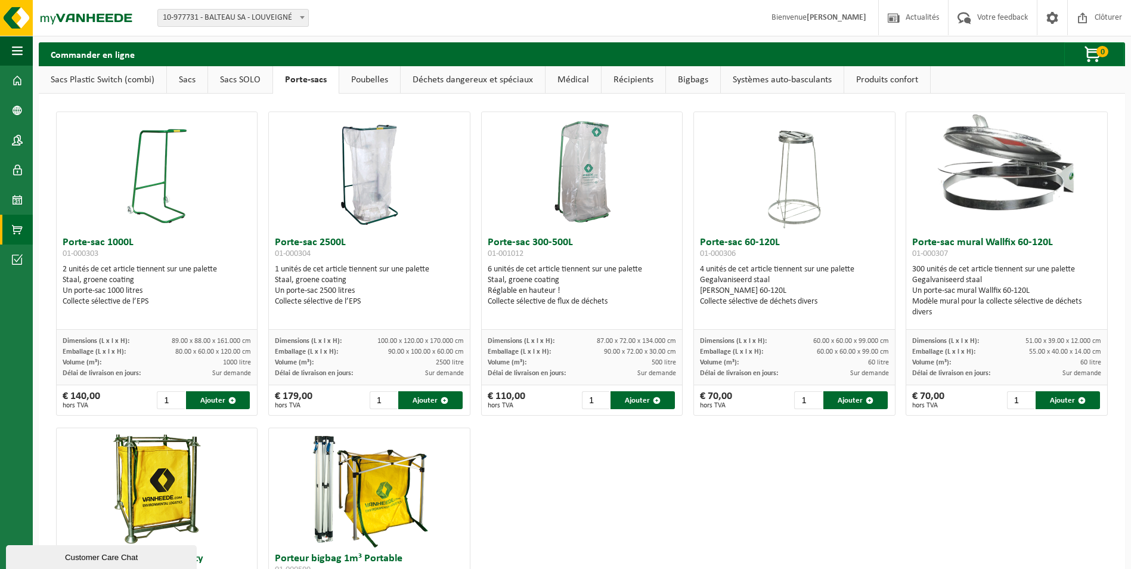
click at [372, 79] on link "Poubelles" at bounding box center [369, 79] width 61 height 27
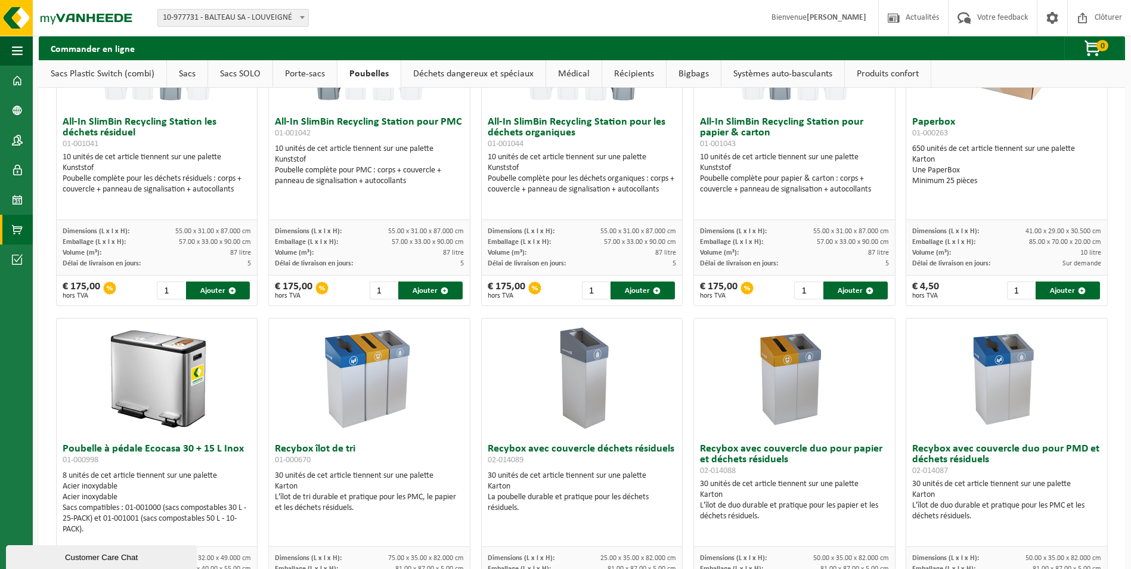
scroll to position [119, 0]
